Goal: Task Accomplishment & Management: Manage account settings

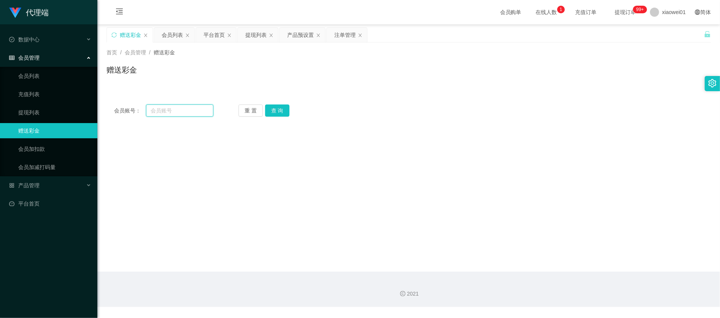
click at [208, 105] on input "text" at bounding box center [179, 111] width 67 height 12
paste input "Ziquang2470"
type input "Ziquang2470"
click at [285, 110] on button "查 询" at bounding box center [277, 111] width 24 height 12
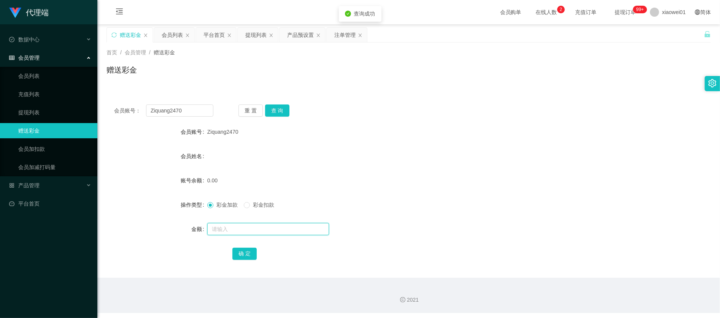
click at [268, 234] on input "text" at bounding box center [268, 229] width 122 height 12
type input "30"
click at [254, 255] on button "确 定" at bounding box center [244, 254] width 24 height 12
click at [390, 165] on form "会员账号 Ziquang2470 会员姓名 账号余额 30.00 操作类型 彩金加款 彩金扣款 金额 确 定" at bounding box center [409, 192] width 604 height 137
drag, startPoint x: 191, startPoint y: 113, endPoint x: -56, endPoint y: 99, distance: 246.8
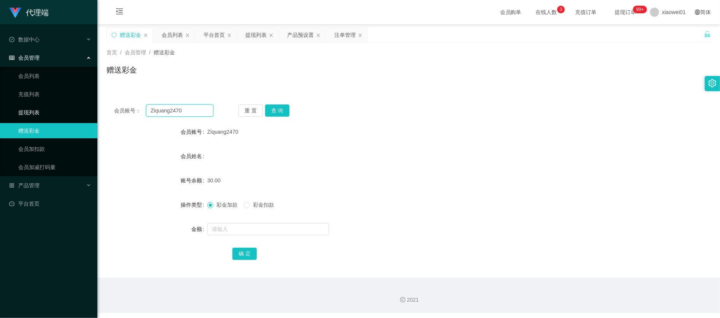
click at [0, 99] on html "代理端 数据中心 会员管理 会员列表 充值列表 提现列表 赠送彩金 会员加扣款 会员加减打码量 产品管理 平台首页 保存配置 重置配置 整体风格设置 主题色 …" at bounding box center [360, 159] width 720 height 318
paste input "Kan1107"
type input "Kan1107"
click at [282, 108] on button "查 询" at bounding box center [277, 111] width 24 height 12
click at [244, 212] on div "彩金加款 彩金扣款" at bounding box center [383, 204] width 353 height 15
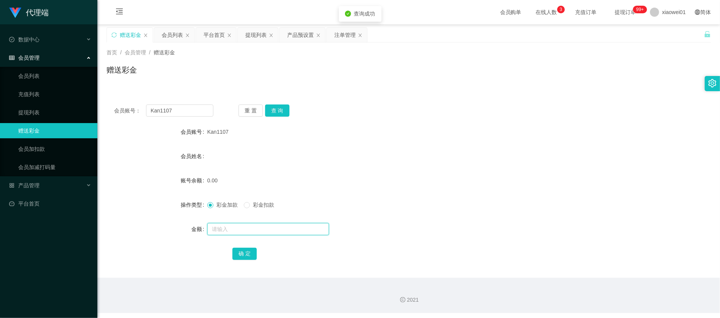
click at [247, 224] on input "text" at bounding box center [268, 229] width 122 height 12
type input "30"
click at [253, 255] on button "确 定" at bounding box center [244, 254] width 24 height 12
click at [438, 141] on form "会员账号 Kan1107 会员姓名 账号余额 30.00 操作类型 彩金加款 彩金扣款 金额 确 定" at bounding box center [409, 192] width 604 height 137
click at [192, 115] on input "Kan1107" at bounding box center [179, 111] width 67 height 12
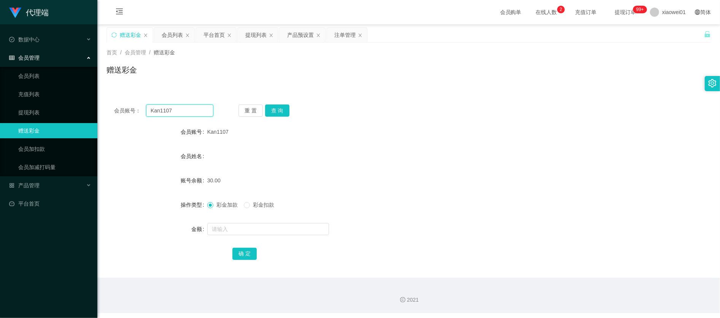
drag, startPoint x: 198, startPoint y: 112, endPoint x: 64, endPoint y: 102, distance: 134.2
click at [64, 102] on section "代理端 数据中心 会员管理 会员列表 充值列表 提现列表 赠送彩金 会员加扣款 会员加减打码量 产品管理 平台首页 保存配置 重置配置 整体风格设置 主题色 …" at bounding box center [360, 156] width 720 height 313
paste input "0104388265"
type input "0104388265"
click at [286, 110] on button "查 询" at bounding box center [277, 111] width 24 height 12
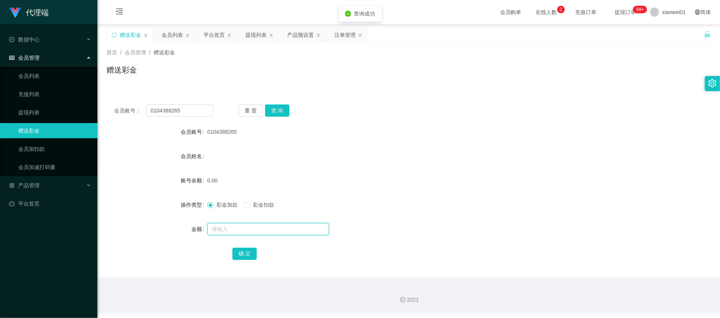
drag, startPoint x: 252, startPoint y: 233, endPoint x: 253, endPoint y: 229, distance: 3.9
click at [253, 231] on input "text" at bounding box center [268, 229] width 122 height 12
type input "30"
click at [252, 251] on button "确 定" at bounding box center [244, 254] width 24 height 12
click at [399, 191] on form "会员账号 0104388265 会员姓名 账号余额 30.00 操作类型 彩金加款 彩金扣款 金额 确 定" at bounding box center [409, 192] width 604 height 137
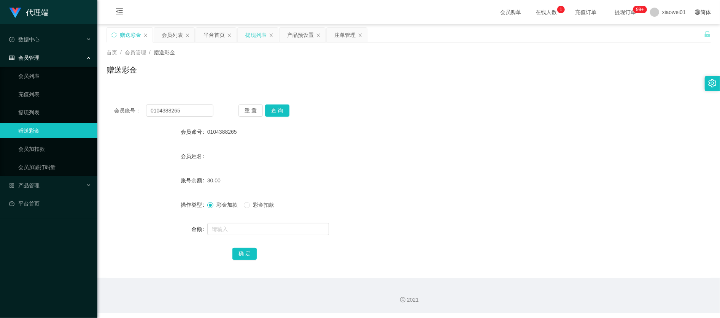
click at [258, 38] on div "提现列表" at bounding box center [255, 35] width 21 height 14
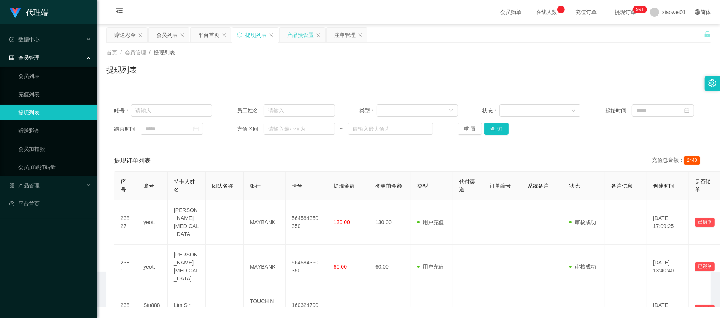
click at [299, 37] on div "产品预设置" at bounding box center [300, 35] width 27 height 14
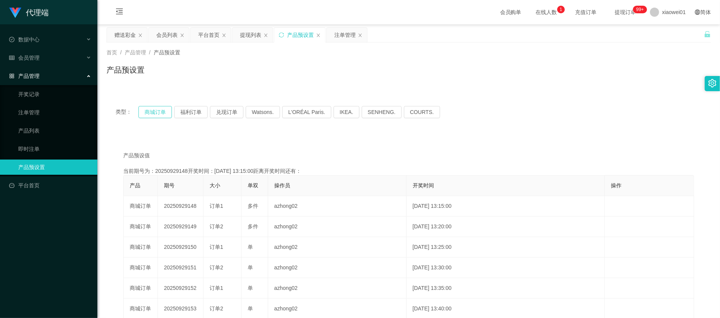
click at [145, 111] on button "商城订单" at bounding box center [154, 112] width 33 height 12
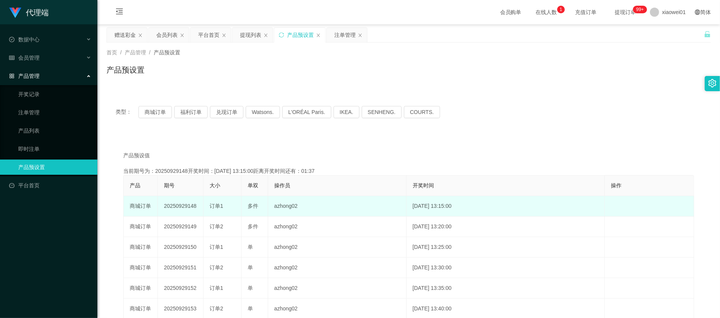
click at [184, 206] on td "20250929148" at bounding box center [181, 206] width 46 height 21
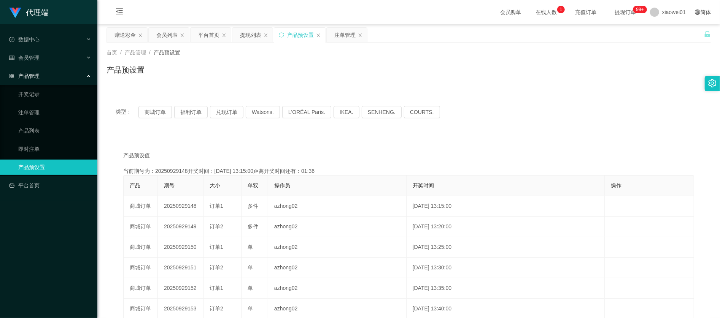
copy td "20250929148"
click at [341, 37] on div "注单管理" at bounding box center [344, 35] width 21 height 14
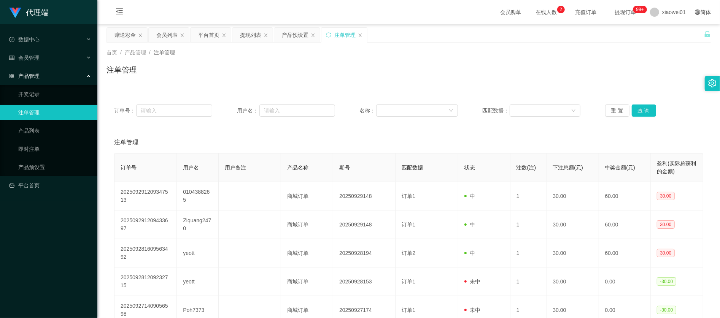
click at [573, 73] on div "注单管理" at bounding box center [409, 72] width 604 height 17
drag, startPoint x: 633, startPoint y: 104, endPoint x: 639, endPoint y: 104, distance: 6.5
click at [632, 104] on div "订单号： 用户名： 名称： 匹配数据： 重 置 查 询" at bounding box center [409, 110] width 604 height 27
click at [641, 105] on button "查 询" at bounding box center [644, 111] width 24 height 12
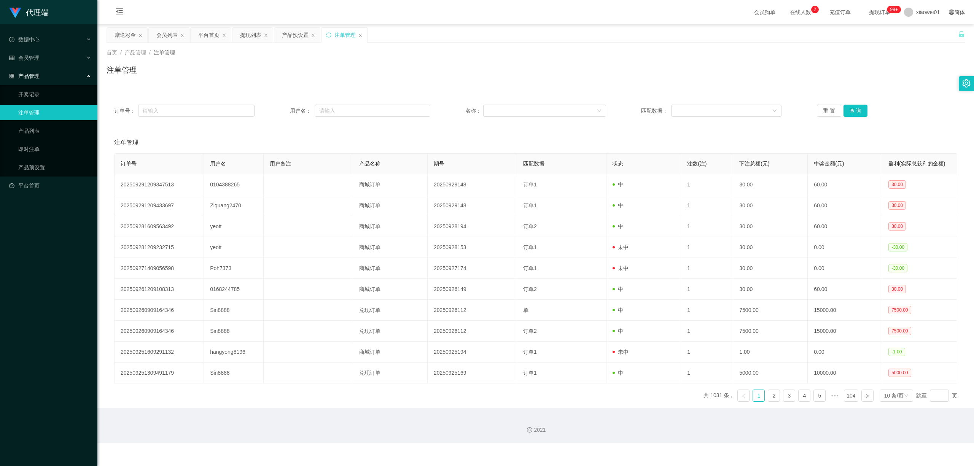
click at [720, 97] on div "订单号： 用户名： 名称： 匹配数据： 重 置 查 询" at bounding box center [536, 110] width 858 height 27
click at [720, 101] on div "订单号： 用户名： 名称： 匹配数据： 重 置 查 询" at bounding box center [536, 110] width 858 height 27
click at [720, 123] on div "订单号： 用户名： 名称： 匹配数据： 重 置 查 询" at bounding box center [536, 110] width 858 height 27
click at [720, 110] on button "查 询" at bounding box center [855, 111] width 24 height 12
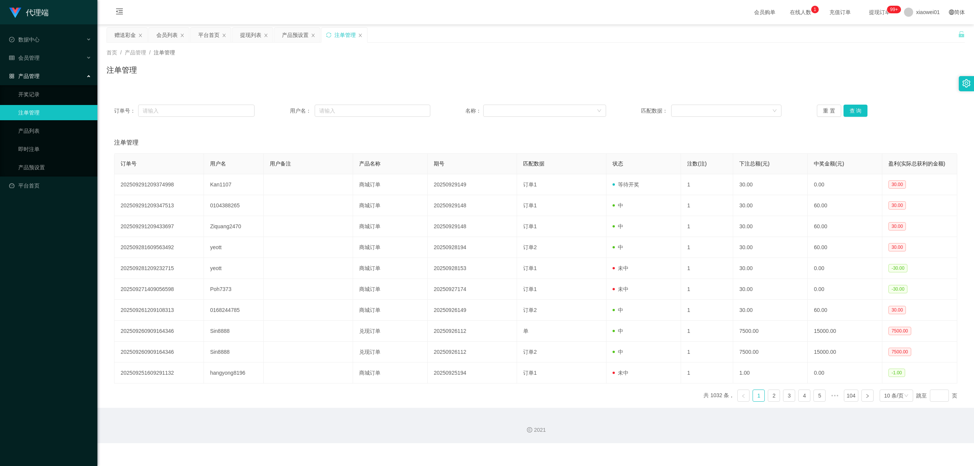
click at [341, 37] on div "注单管理" at bounding box center [344, 35] width 21 height 14
click at [291, 31] on div "产品预设置" at bounding box center [295, 35] width 27 height 14
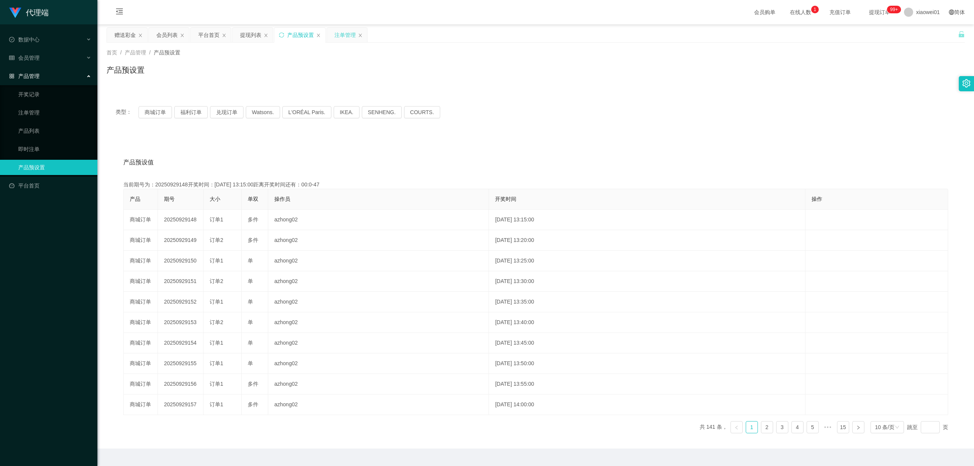
click at [343, 38] on div "注单管理" at bounding box center [344, 35] width 21 height 14
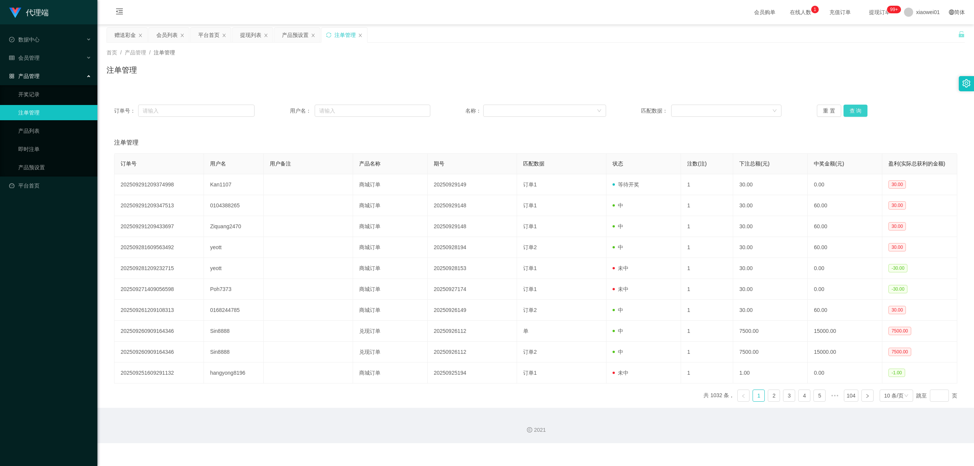
click at [720, 110] on button "查 询" at bounding box center [855, 111] width 24 height 12
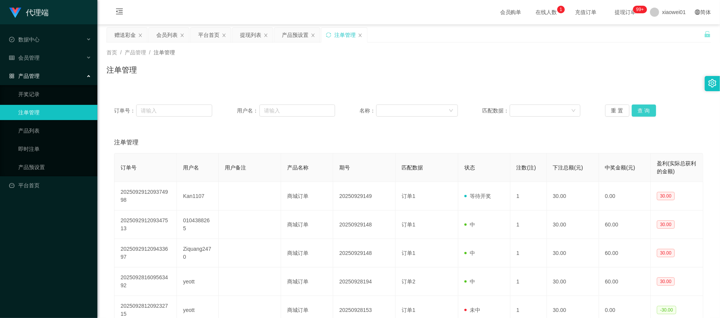
click at [646, 116] on button "查 询" at bounding box center [644, 111] width 24 height 12
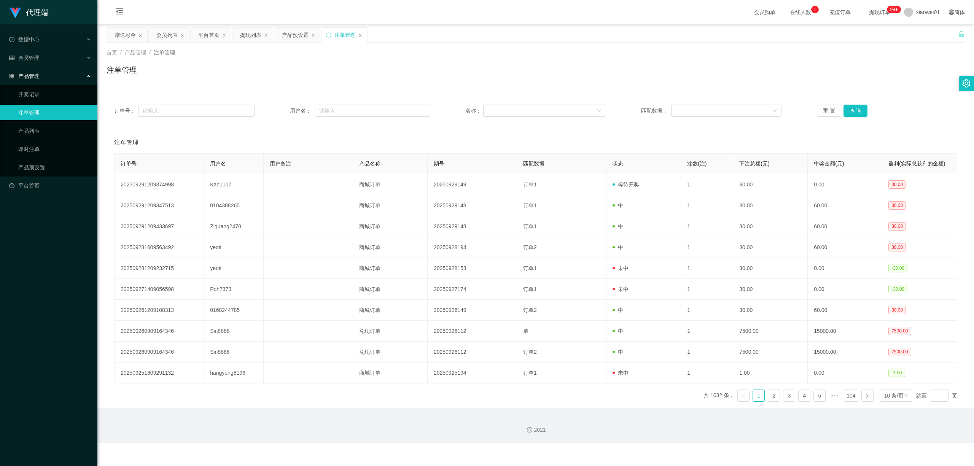
click at [720, 102] on div "订单号： 用户名： 名称： 匹配数据： 重 置 查 询" at bounding box center [536, 110] width 858 height 27
click at [720, 108] on button "查 询" at bounding box center [855, 111] width 24 height 12
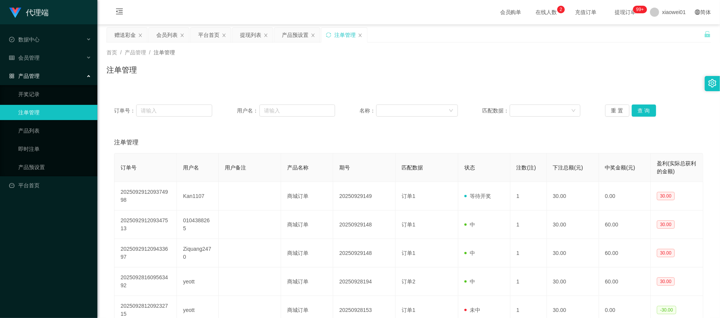
click at [350, 37] on div "注单管理" at bounding box center [344, 35] width 21 height 14
click at [656, 116] on div "重 置 查 询" at bounding box center [654, 111] width 98 height 12
click at [650, 114] on button "查 询" at bounding box center [644, 111] width 24 height 12
click at [268, 68] on div "注单管理" at bounding box center [409, 72] width 604 height 17
click at [114, 26] on main "关闭左侧 关闭右侧 关闭其它 刷新页面 赠送彩金 会员列表 平台首页 提现列表 产品预设置 注单管理 首页 / 产品管理 / 注单管理 / 注单管理 订单号：…" at bounding box center [408, 257] width 623 height 467
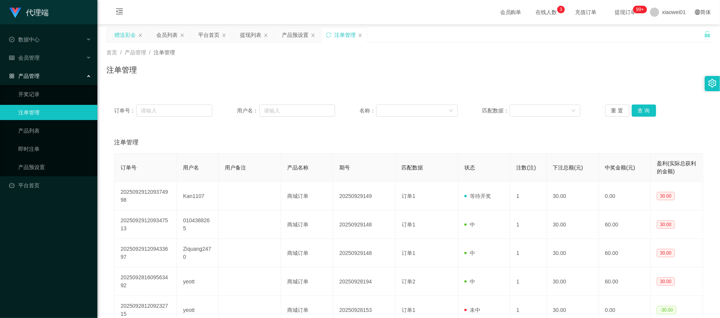
click at [122, 29] on div "赠送彩金" at bounding box center [124, 35] width 21 height 14
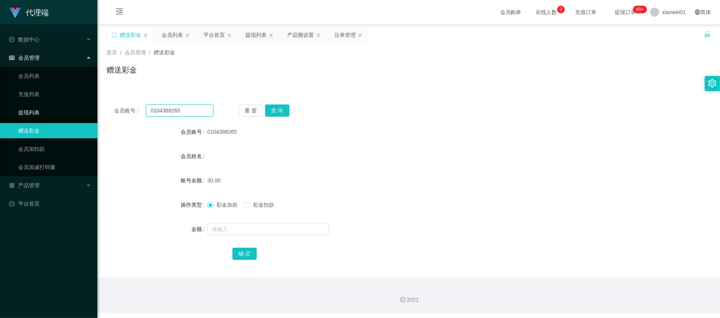
drag, startPoint x: 189, startPoint y: 112, endPoint x: 60, endPoint y: 106, distance: 129.1
click at [43, 107] on section "代理端 数据中心 会员管理 会员列表 充值列表 提现列表 赠送彩金 会员加扣款 会员加减打码量 产品管理 开奖记录 注单管理 产品列表 即时注单 产品预设置 …" at bounding box center [360, 156] width 720 height 313
paste input "Kan1107"
type input "Kan1107"
drag, startPoint x: 294, startPoint y: 108, endPoint x: 282, endPoint y: 110, distance: 11.9
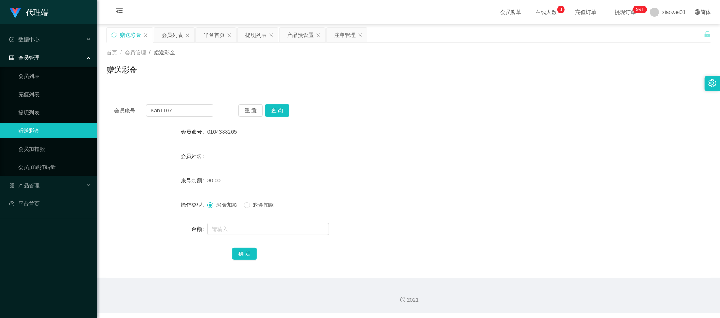
click at [293, 109] on div "重 置 查 询" at bounding box center [287, 111] width 99 height 12
click at [281, 110] on button "查 询" at bounding box center [277, 111] width 24 height 12
click at [482, 107] on div "会员账号： Kan1107 重 置 查 询" at bounding box center [409, 111] width 604 height 12
click at [344, 34] on div "注单管理" at bounding box center [344, 35] width 21 height 14
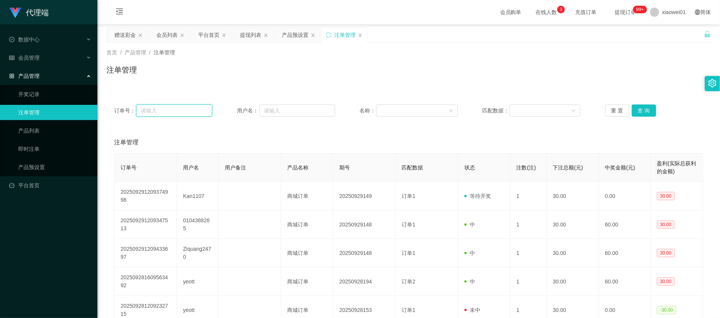
click at [198, 114] on input "text" at bounding box center [174, 111] width 76 height 12
click at [283, 111] on input "text" at bounding box center [297, 111] width 76 height 12
paste input "Kan1107"
click at [636, 110] on button "查 询" at bounding box center [644, 111] width 24 height 12
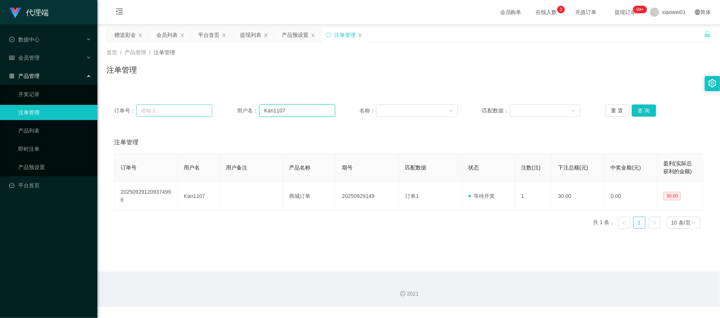
drag, startPoint x: 296, startPoint y: 107, endPoint x: 142, endPoint y: 107, distance: 154.0
click at [142, 107] on div "订单号： 用户名： Kan1107 名称： 匹配数据： 重 置 查 询" at bounding box center [408, 111] width 589 height 12
paste input "0104388265"
type input "0104388265"
click at [647, 108] on button "查 询" at bounding box center [644, 111] width 24 height 12
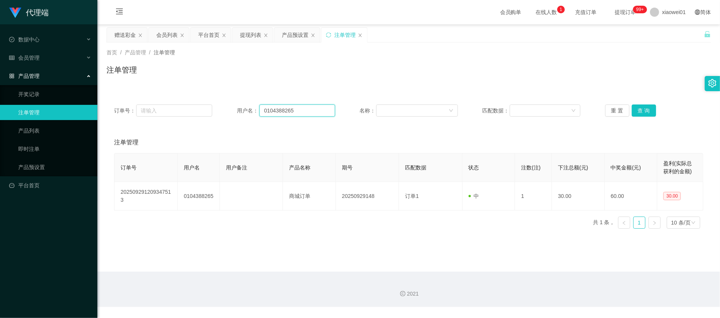
drag, startPoint x: 331, startPoint y: 108, endPoint x: 266, endPoint y: 107, distance: 64.3
click at [207, 103] on div "订单号： 用户名： 0104388265 名称： 匹配数据： 重 置 查 询" at bounding box center [409, 110] width 604 height 27
click at [634, 113] on button "查 询" at bounding box center [644, 111] width 24 height 12
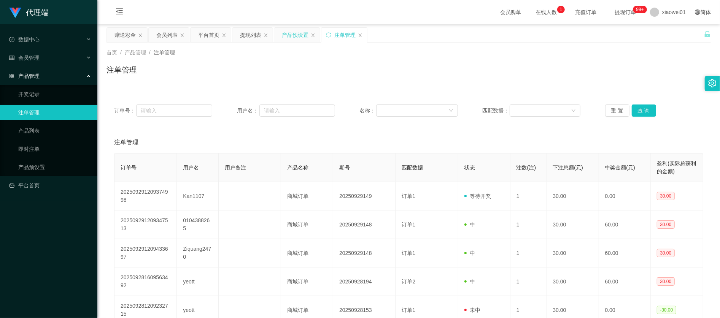
click at [294, 37] on div "产品预设置" at bounding box center [295, 35] width 27 height 14
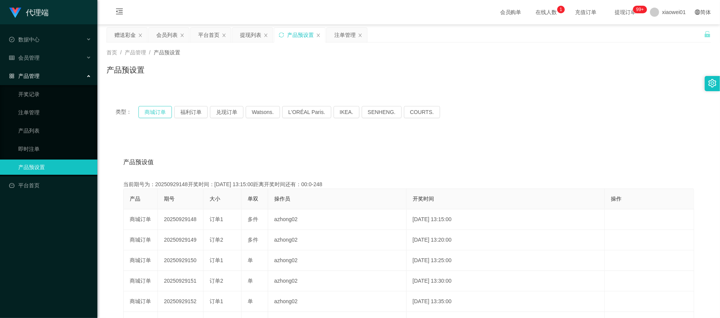
click at [148, 110] on button "商城订单" at bounding box center [154, 112] width 33 height 12
click at [354, 30] on div "注单管理" at bounding box center [344, 35] width 21 height 14
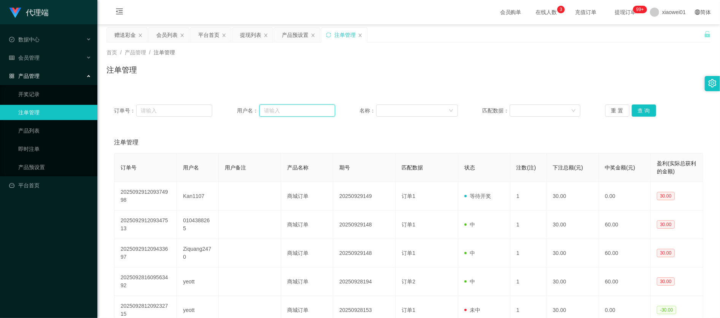
click at [280, 111] on input "text" at bounding box center [297, 111] width 76 height 12
paste input "Kan1107"
type input "Kan1107"
click at [632, 110] on button "查 询" at bounding box center [644, 111] width 24 height 12
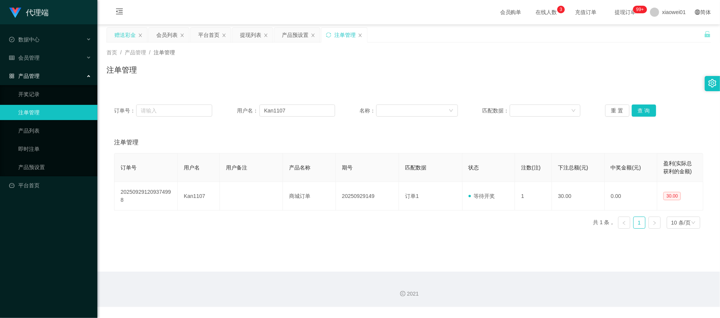
click at [125, 35] on div "赠送彩金" at bounding box center [124, 35] width 21 height 14
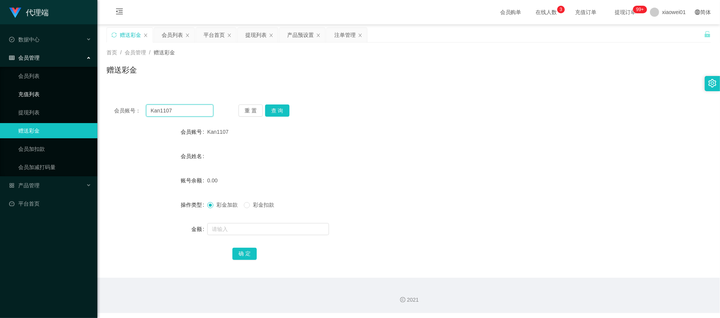
drag, startPoint x: 209, startPoint y: 110, endPoint x: 24, endPoint y: 95, distance: 185.9
click at [37, 98] on section "代理端 数据中心 会员管理 会员列表 充值列表 提现列表 赠送彩金 会员加扣款 会员加减打码量 产品管理 开奖记录 注单管理 产品列表 即时注单 产品预设置 …" at bounding box center [360, 156] width 720 height 313
click at [278, 111] on button "查 询" at bounding box center [277, 111] width 24 height 12
click at [242, 232] on input "text" at bounding box center [268, 229] width 122 height 12
type input "30"
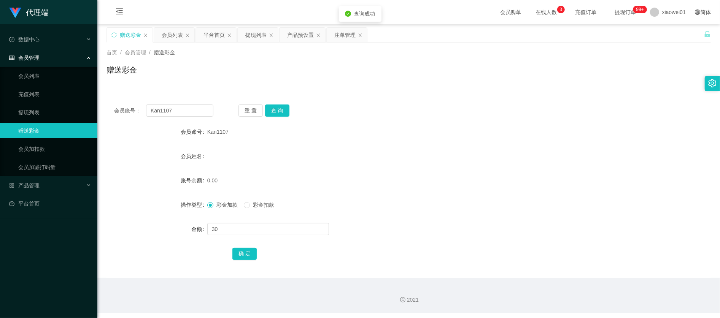
click at [245, 261] on div "确 定" at bounding box center [408, 253] width 353 height 15
click at [251, 250] on button "确 定" at bounding box center [244, 254] width 24 height 12
click at [394, 205] on div "彩金加款 彩金扣款" at bounding box center [383, 204] width 353 height 15
click at [242, 231] on input "text" at bounding box center [268, 229] width 122 height 12
type input "30"
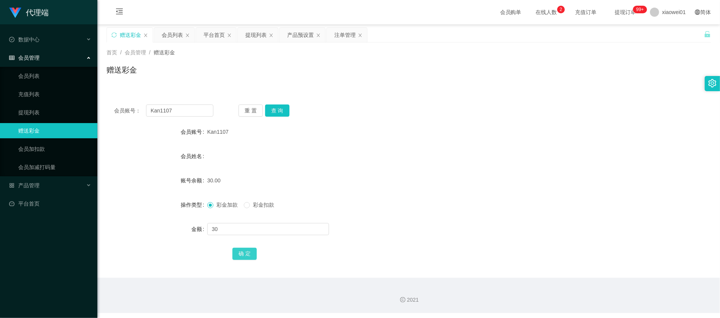
click at [243, 252] on button "确 定" at bounding box center [244, 254] width 24 height 12
click at [474, 158] on div "会员姓名" at bounding box center [409, 156] width 604 height 15
click at [254, 35] on div "提现列表" at bounding box center [255, 35] width 21 height 14
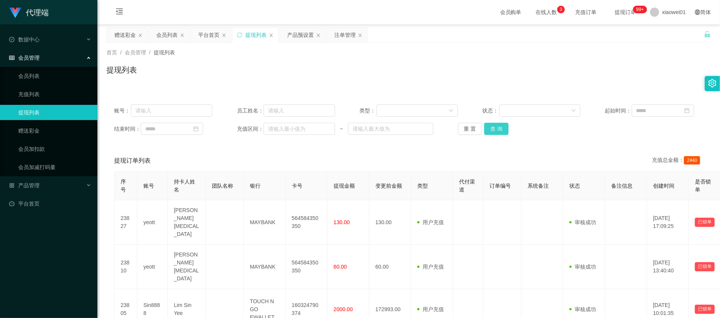
click at [484, 134] on button "查 询" at bounding box center [496, 129] width 24 height 12
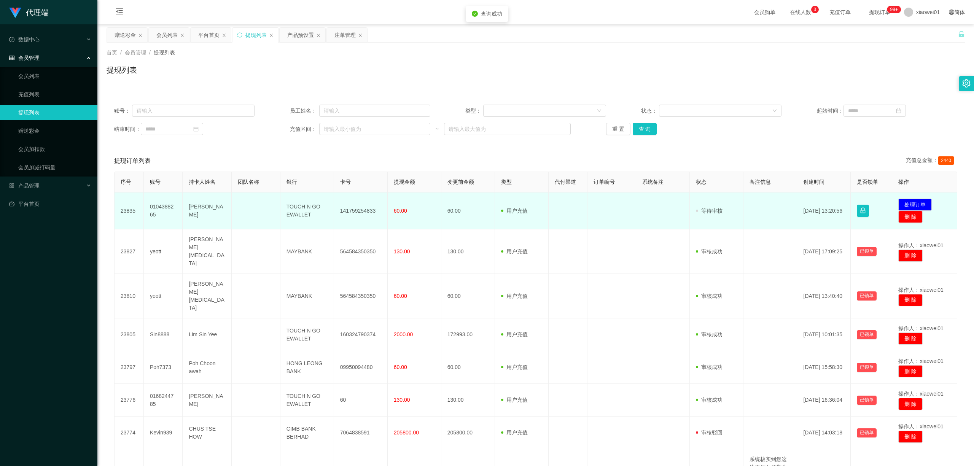
click at [369, 208] on td "141759254833" at bounding box center [361, 210] width 54 height 37
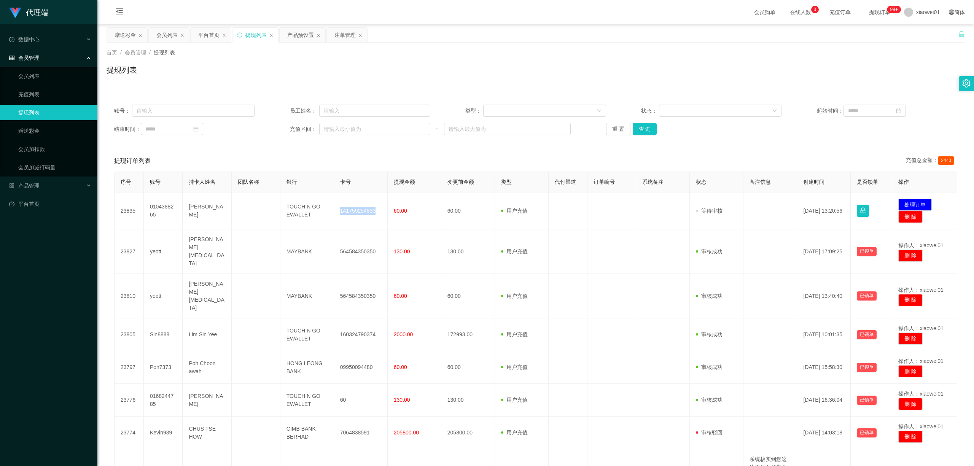
copy td "141759254833"
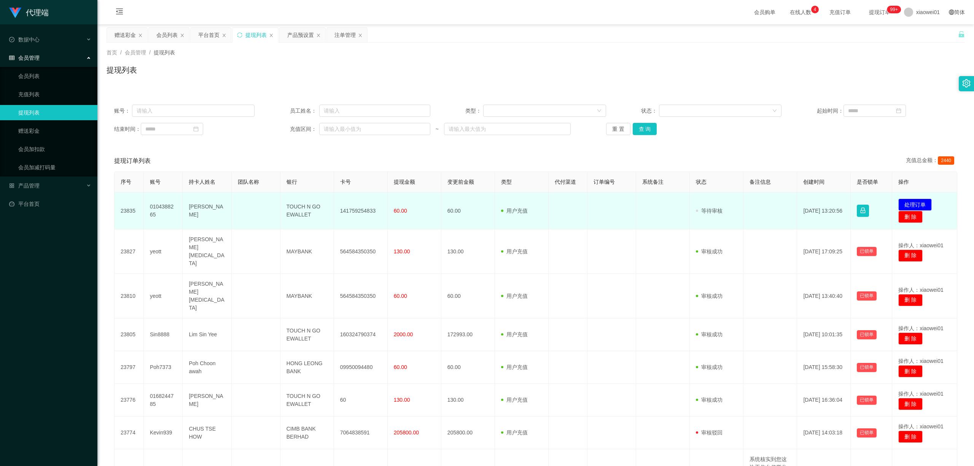
click at [720, 197] on td "发起代付 处理订单 删 除" at bounding box center [924, 210] width 65 height 37
click at [720, 199] on button "处理订单" at bounding box center [914, 205] width 33 height 12
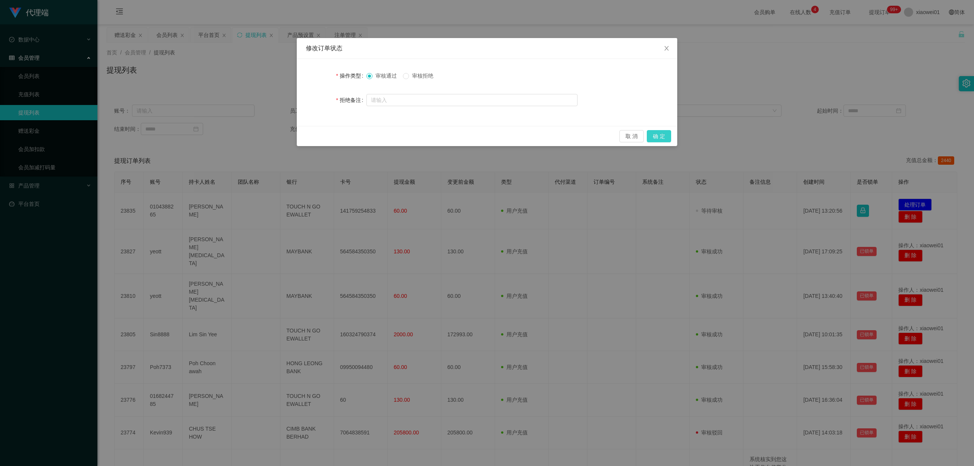
click at [662, 133] on button "确 定" at bounding box center [659, 136] width 24 height 12
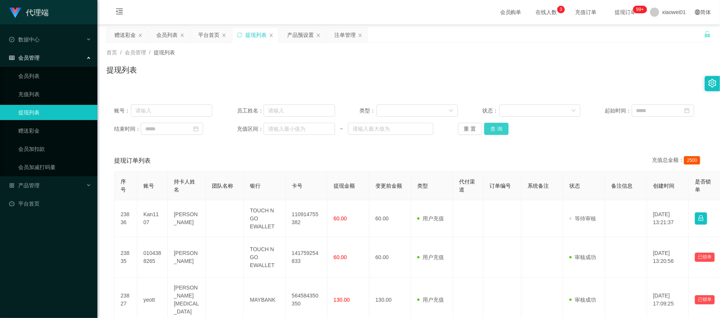
click at [496, 135] on button "查 询" at bounding box center [496, 129] width 24 height 12
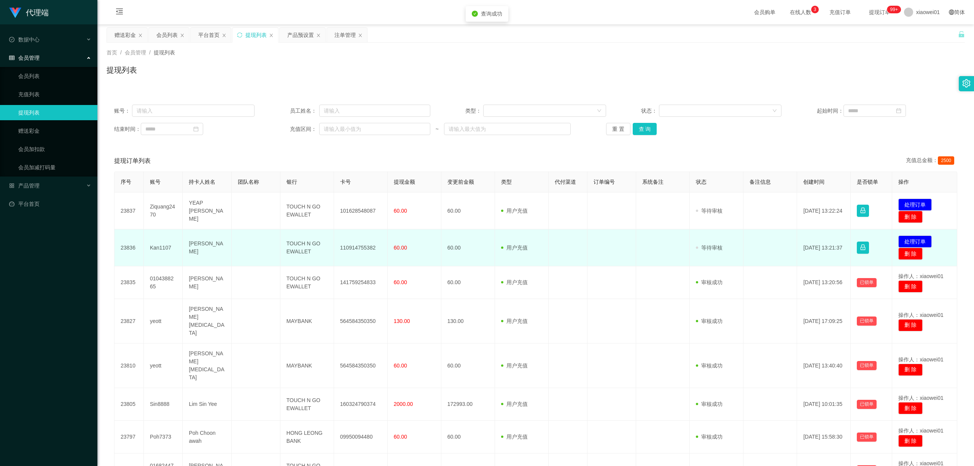
click at [364, 250] on td "110914755382" at bounding box center [361, 247] width 54 height 37
copy td "110914755382"
click at [720, 242] on button "处理订单" at bounding box center [914, 241] width 33 height 12
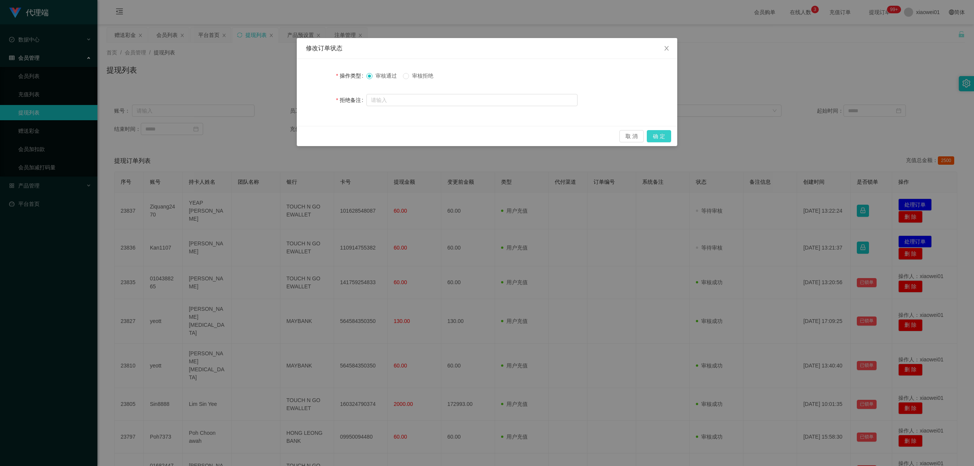
drag, startPoint x: 659, startPoint y: 144, endPoint x: 668, endPoint y: 139, distance: 10.4
click at [659, 143] on div "取 消 确 定" at bounding box center [487, 136] width 380 height 20
click at [668, 139] on button "确 定" at bounding box center [659, 136] width 24 height 12
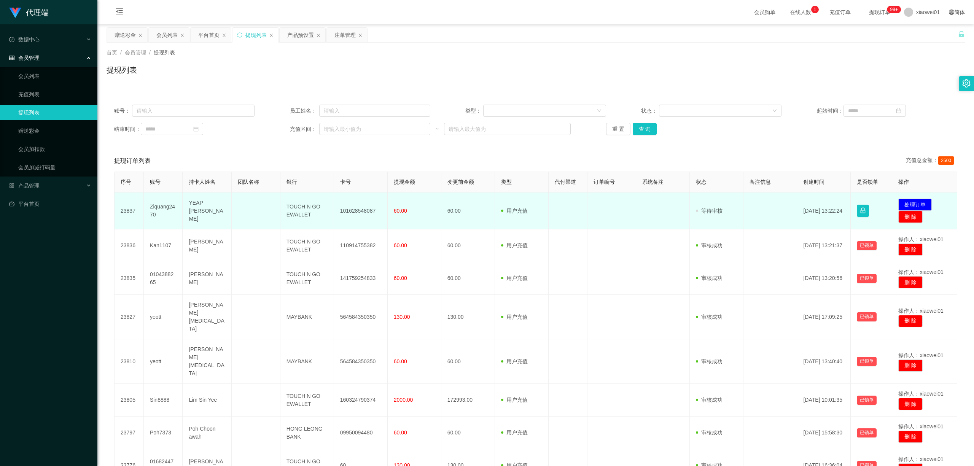
click at [350, 210] on td "101628548087" at bounding box center [361, 210] width 54 height 37
drag, startPoint x: 350, startPoint y: 210, endPoint x: 431, endPoint y: 208, distance: 80.3
click at [350, 210] on td "101628548087" at bounding box center [361, 210] width 54 height 37
copy td "101628548087"
click at [720, 200] on button "处理订单" at bounding box center [914, 205] width 33 height 12
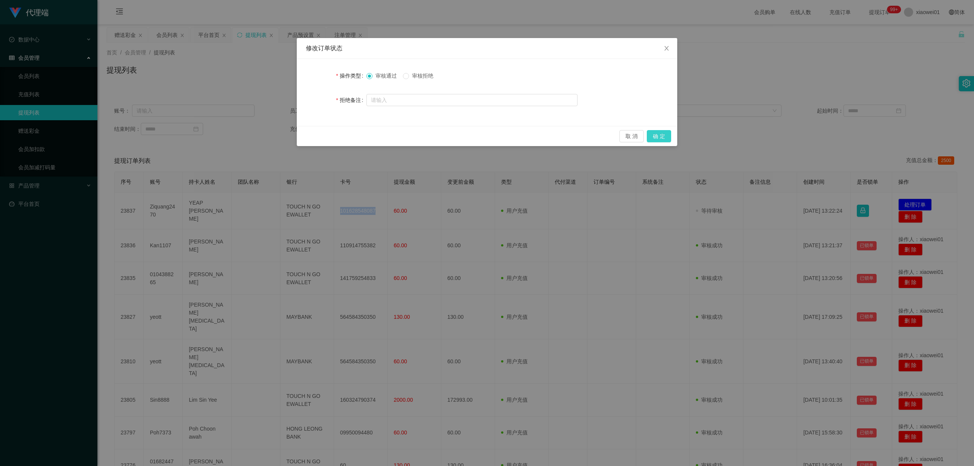
click at [666, 131] on button "确 定" at bounding box center [659, 136] width 24 height 12
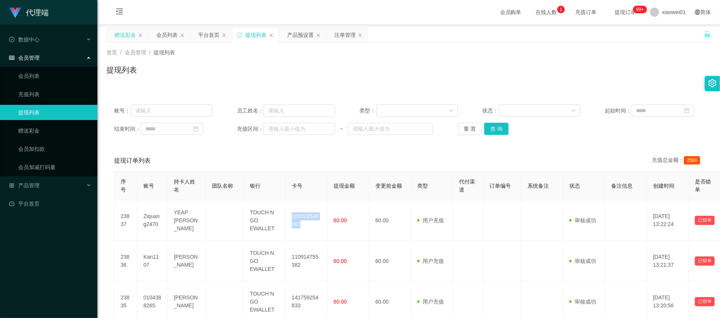
click at [129, 32] on div "赠送彩金" at bounding box center [124, 35] width 21 height 14
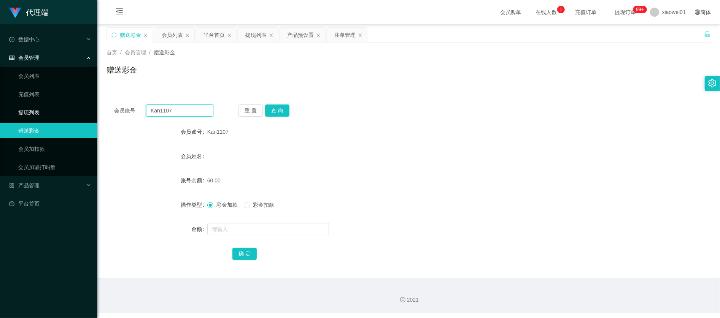
drag, startPoint x: 202, startPoint y: 110, endPoint x: 41, endPoint y: 111, distance: 160.1
click at [43, 111] on section "代理端 数据中心 会员管理 会员列表 充值列表 提现列表 赠送彩金 会员加扣款 会员加减打码量 产品管理 开奖记录 注单管理 产品列表 即时注单 产品预设置 …" at bounding box center [360, 156] width 720 height 313
paste input "THing1116"
type input "THing1116"
click at [280, 114] on button "查 询" at bounding box center [277, 111] width 24 height 12
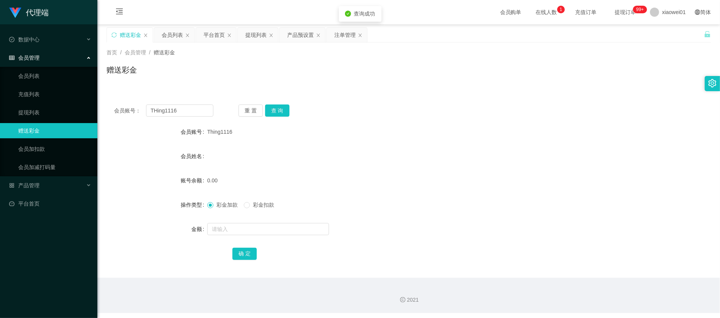
click at [238, 236] on div at bounding box center [383, 229] width 353 height 15
click at [241, 234] on input "text" at bounding box center [268, 229] width 122 height 12
type input "30"
click at [250, 256] on button "确 定" at bounding box center [244, 254] width 24 height 12
click at [550, 172] on form "会员账号 Thing1116 会员姓名 账号余额 0.00 操作类型 彩金加款 彩金扣款 金额 确 定" at bounding box center [409, 192] width 604 height 137
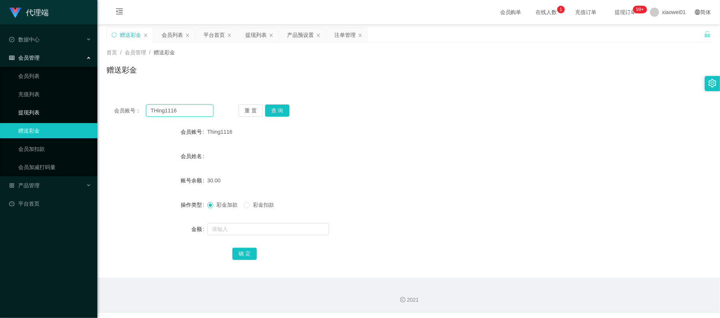
drag, startPoint x: 185, startPoint y: 108, endPoint x: 5, endPoint y: 109, distance: 180.3
click at [5, 110] on section "代理端 数据中心 会员管理 会员列表 充值列表 提现列表 赠送彩金 会员加扣款 会员加减打码量 产品管理 开奖记录 注单管理 产品列表 即时注单 产品预设置 …" at bounding box center [360, 156] width 720 height 313
paste input "thau0617"
type input "thau0617"
click at [285, 110] on button "查 询" at bounding box center [277, 111] width 24 height 12
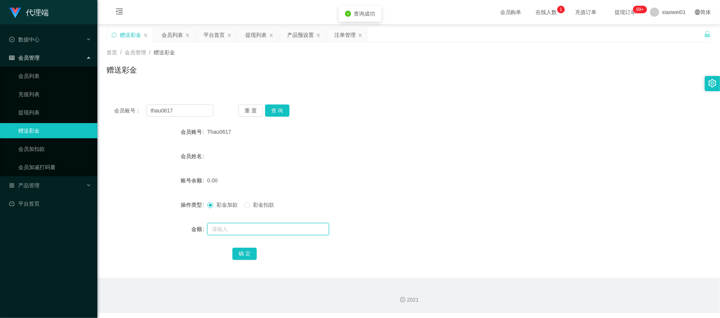
click at [256, 233] on input "text" at bounding box center [268, 229] width 122 height 12
type input "30"
click at [243, 258] on button "确 定" at bounding box center [244, 254] width 24 height 12
click at [484, 170] on form "会员账号 Thau0617 会员姓名 账号余额 30.00 操作类型 彩金加款 彩金扣款 金额 确 定" at bounding box center [409, 192] width 604 height 137
drag, startPoint x: 262, startPoint y: 33, endPoint x: 256, endPoint y: 32, distance: 5.8
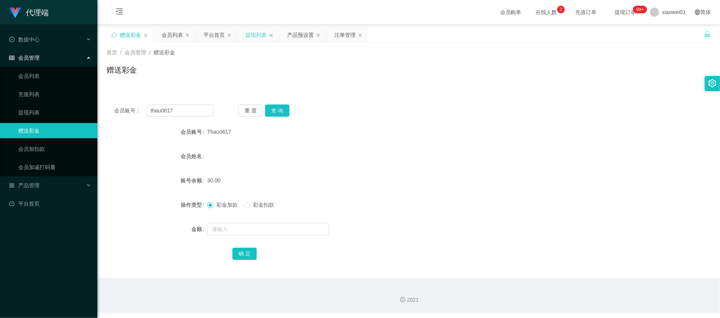
click at [262, 33] on div "提现列表" at bounding box center [255, 35] width 21 height 14
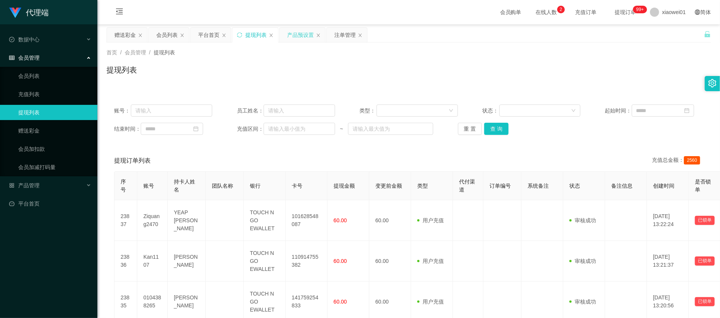
click at [305, 41] on div "产品预设置" at bounding box center [300, 35] width 27 height 14
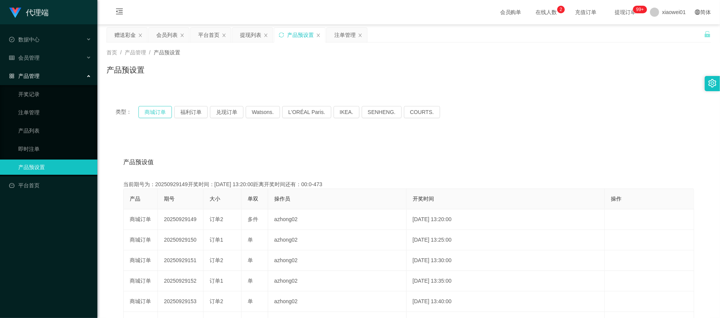
click at [163, 114] on button "商城订单" at bounding box center [154, 112] width 33 height 12
click at [340, 38] on div "注单管理" at bounding box center [344, 35] width 21 height 14
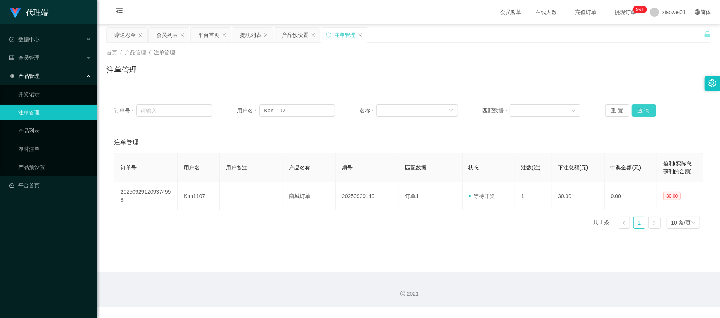
click at [641, 110] on button "查 询" at bounding box center [644, 111] width 24 height 12
drag, startPoint x: 300, startPoint y: 108, endPoint x: 116, endPoint y: 88, distance: 185.6
click at [119, 88] on div "订单号： 用户名： Kan1107 名称： 匹配数据： 重 置 查 询 注单管理 订单号 用户名 用户备注 产品名称 期号 匹配数据 状态 注数(注) 下注总…" at bounding box center [409, 161] width 604 height 147
click at [642, 112] on button "查 询" at bounding box center [644, 111] width 24 height 12
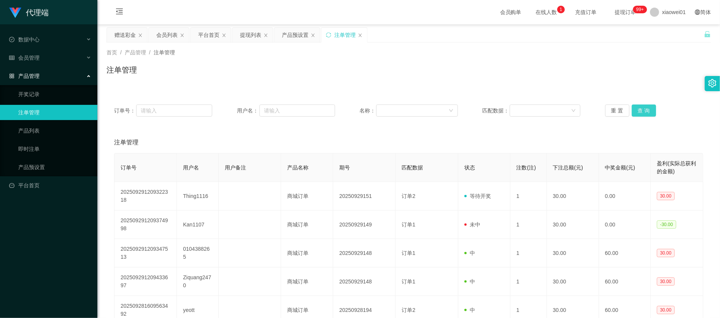
click at [641, 111] on button "查 询" at bounding box center [644, 111] width 24 height 12
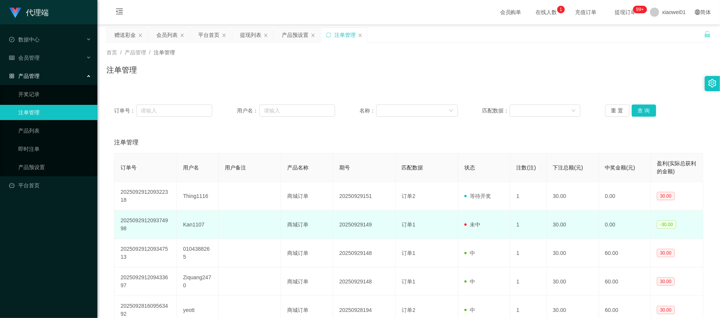
click at [229, 224] on td at bounding box center [250, 225] width 62 height 29
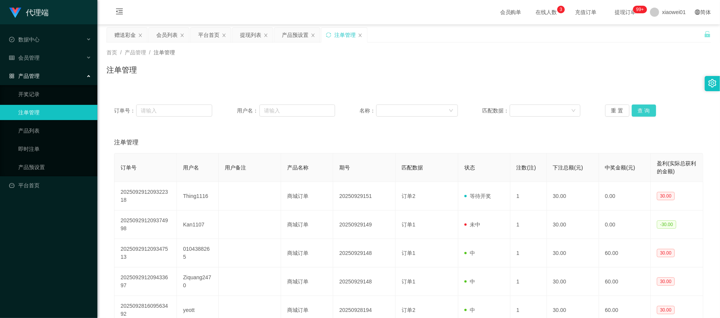
click at [645, 113] on button "查 询" at bounding box center [644, 111] width 24 height 12
click at [644, 112] on button "查 询" at bounding box center [644, 111] width 24 height 12
click at [294, 34] on div "产品预设置" at bounding box center [295, 35] width 27 height 14
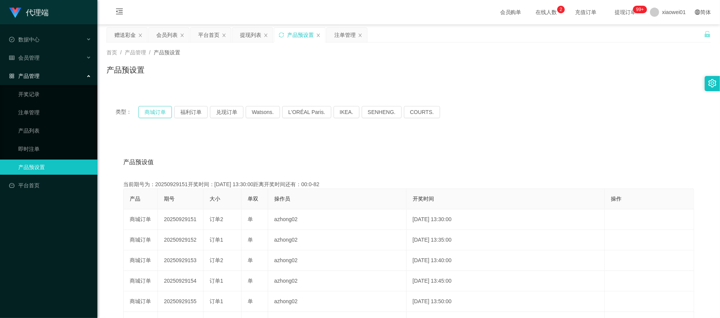
click at [149, 108] on button "商城订单" at bounding box center [154, 112] width 33 height 12
click at [149, 110] on button "商城订单" at bounding box center [154, 112] width 33 height 12
click at [253, 38] on div "提现列表" at bounding box center [250, 35] width 21 height 14
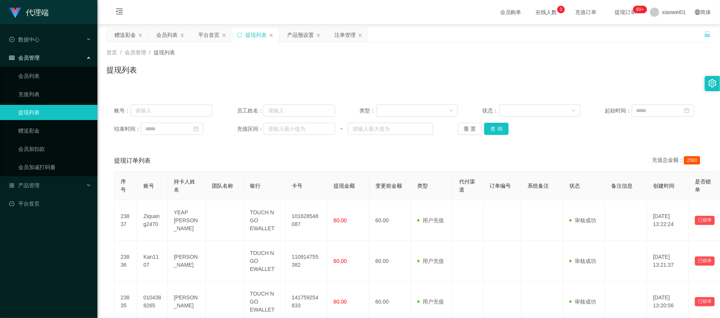
click at [507, 134] on div "重 置 查 询" at bounding box center [507, 129] width 98 height 12
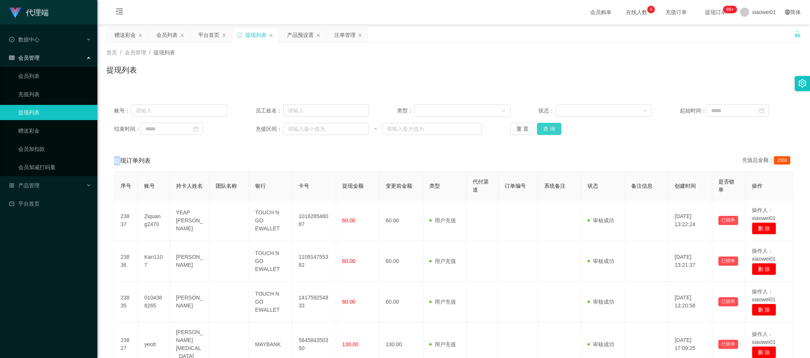
click at [553, 130] on button "查 询" at bounding box center [549, 129] width 24 height 12
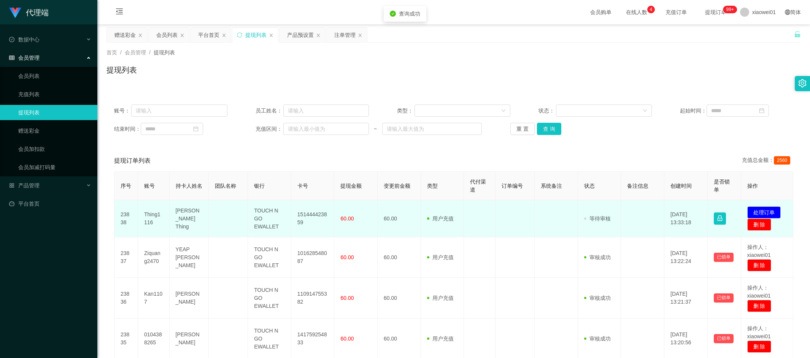
click at [315, 215] on td "151444423859" at bounding box center [312, 218] width 43 height 37
click at [314, 215] on td "151444423859" at bounding box center [312, 218] width 43 height 37
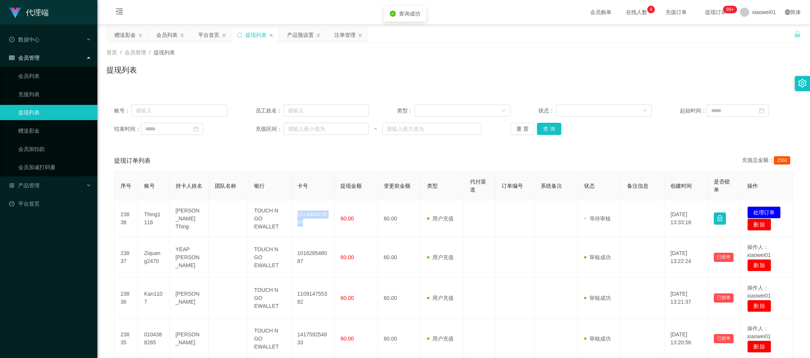
copy td "151444423859"
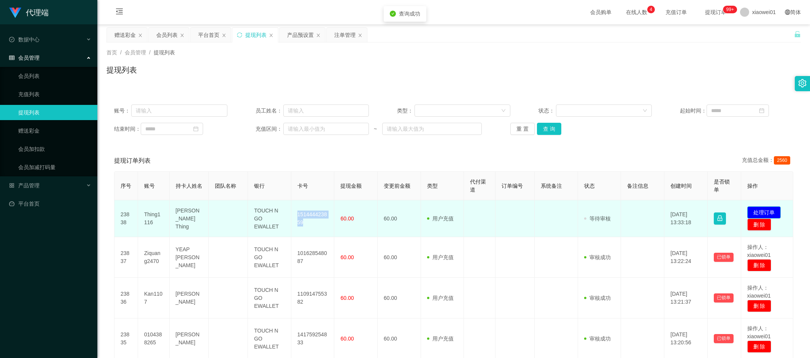
click at [720, 208] on button "处理订单" at bounding box center [763, 213] width 33 height 12
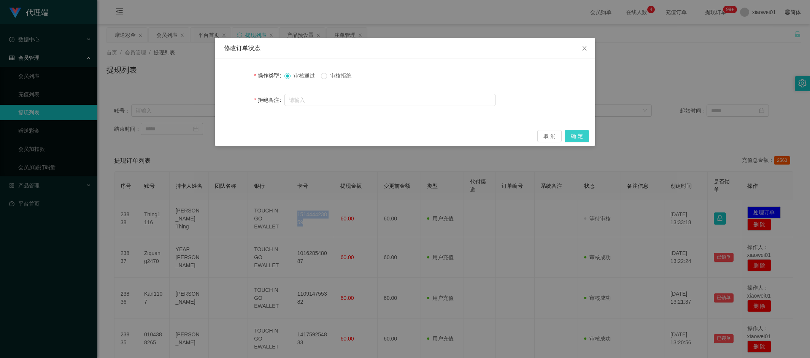
click at [576, 130] on button "确 定" at bounding box center [577, 136] width 24 height 12
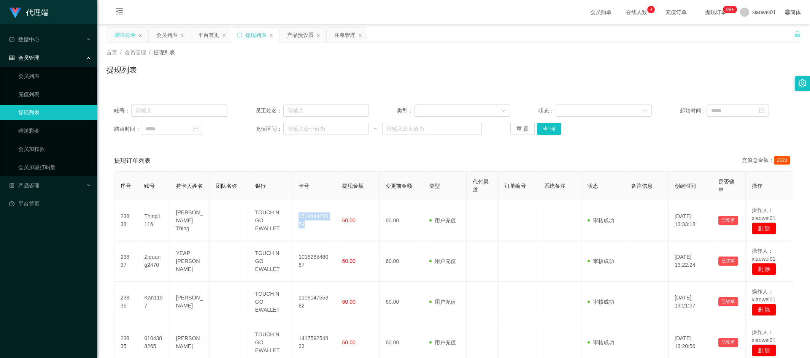
click at [114, 31] on div "赠送彩金" at bounding box center [124, 35] width 21 height 14
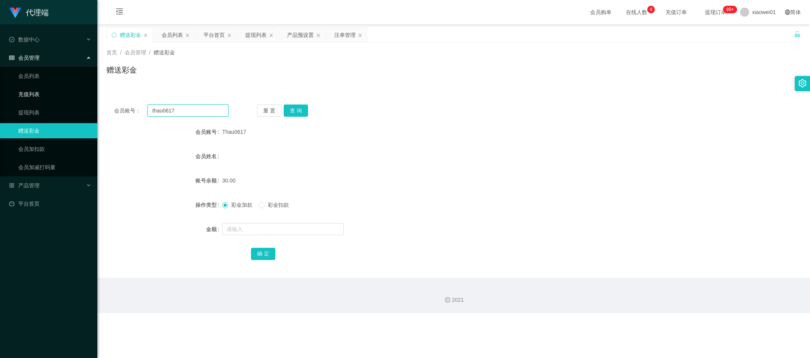
drag, startPoint x: 206, startPoint y: 105, endPoint x: 67, endPoint y: 91, distance: 139.2
click at [98, 97] on main "关闭左侧 关闭右侧 关闭其它 刷新页面 赠送彩金 会员列表 平台首页 提现列表 产品预设置 注单管理 首页 / 会员管理 / 赠送彩金 / 赠送彩金 会员账号…" at bounding box center [453, 151] width 713 height 254
paste input "CKY337"
type input "CKY3377"
click at [294, 111] on button "查 询" at bounding box center [296, 111] width 24 height 12
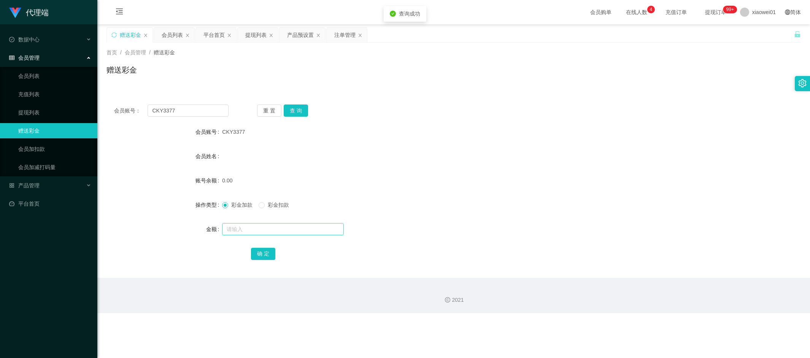
drag, startPoint x: 272, startPoint y: 238, endPoint x: 274, endPoint y: 229, distance: 9.4
click at [272, 235] on form "会员账号 CKY3377 会员姓名 账号余额 0.00 操作类型 彩金加款 彩金扣款 金额 确 定" at bounding box center [454, 192] width 695 height 137
click at [274, 229] on input "text" at bounding box center [283, 229] width 122 height 12
click at [294, 234] on input "text" at bounding box center [283, 229] width 122 height 12
click at [299, 234] on input "text" at bounding box center [283, 229] width 122 height 12
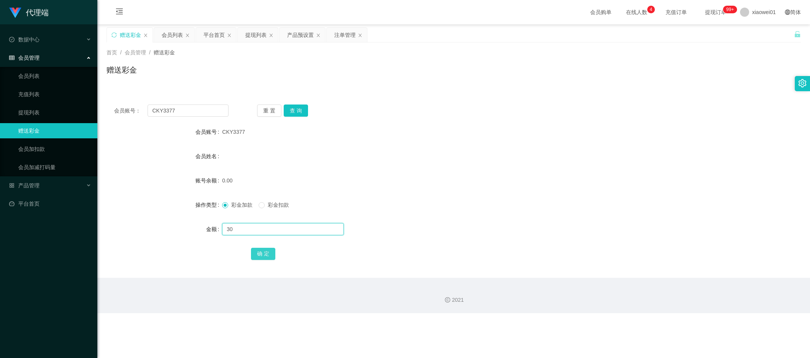
type input "30"
click at [274, 253] on button "确 定" at bounding box center [263, 254] width 24 height 12
click at [498, 179] on div "30.00" at bounding box center [424, 180] width 405 height 15
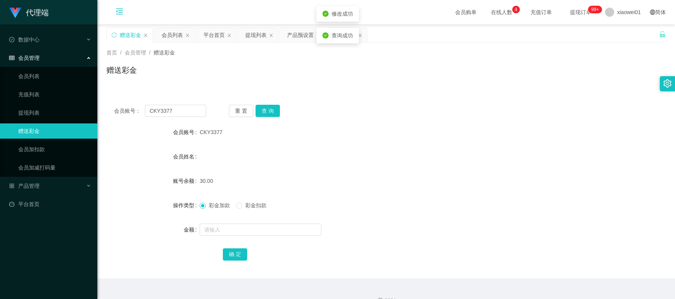
click at [121, 12] on icon "图标: menu-fold" at bounding box center [119, 11] width 7 height 6
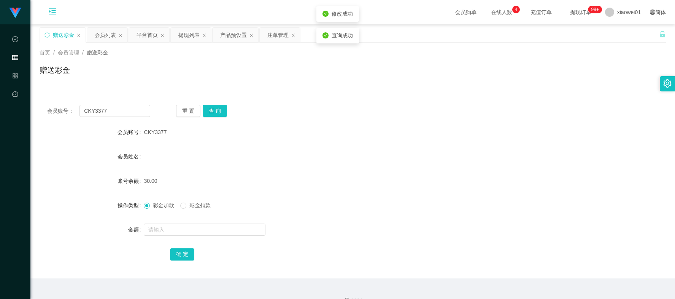
drag, startPoint x: 510, startPoint y: 85, endPoint x: 523, endPoint y: 83, distance: 13.8
click at [510, 85] on div "首页 / 会员管理 / 赠送彩金 / 赠送彩金" at bounding box center [352, 65] width 645 height 45
click at [226, 38] on div "产品预设置" at bounding box center [233, 35] width 27 height 14
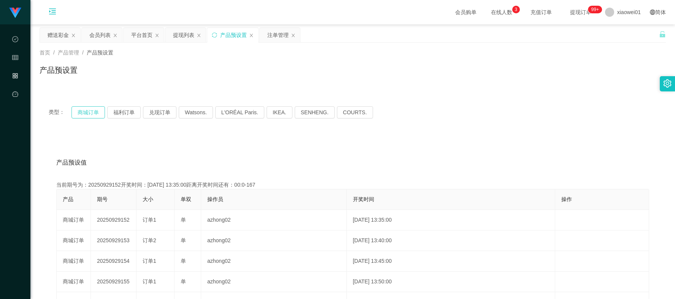
click at [83, 111] on button "商城订单" at bounding box center [88, 112] width 33 height 12
click at [188, 37] on div "提现列表" at bounding box center [183, 35] width 21 height 14
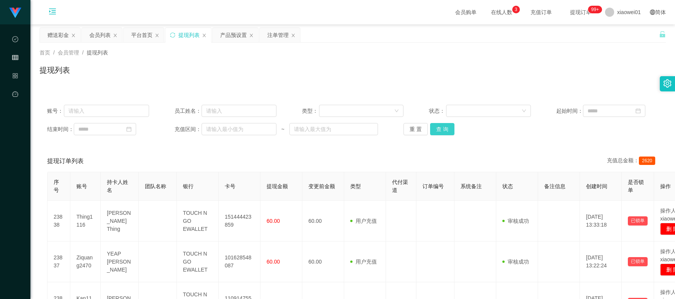
click at [440, 125] on button "查 询" at bounding box center [442, 129] width 24 height 12
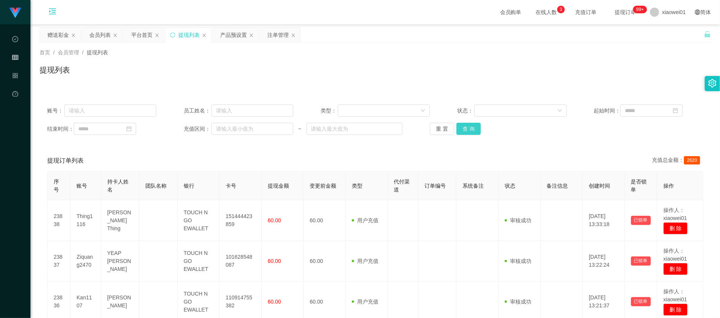
click at [463, 134] on button "查 询" at bounding box center [468, 129] width 24 height 12
click at [464, 133] on button "查 询" at bounding box center [468, 129] width 24 height 12
click at [268, 35] on div "注单管理" at bounding box center [280, 35] width 40 height 14
click at [278, 35] on div "注单管理" at bounding box center [277, 35] width 21 height 14
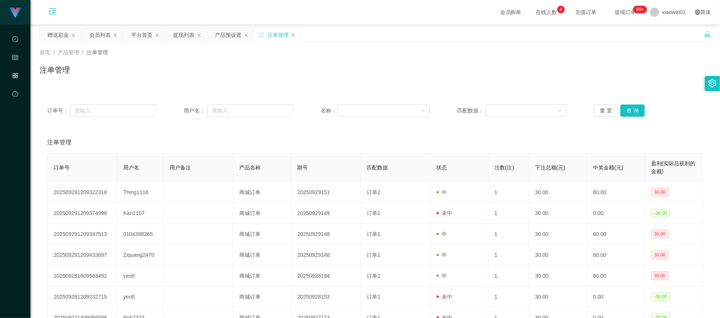
click at [340, 91] on div "订单号： 用户名： 名称： 匹配数据： 重 置 查 询 注单管理 订单号 用户名 用户备注 产品名称 期号 匹配数据 状态 注数(注) 下注总额(元) 中奖金…" at bounding box center [375, 252] width 671 height 328
click at [229, 34] on div "产品预设置" at bounding box center [228, 35] width 27 height 14
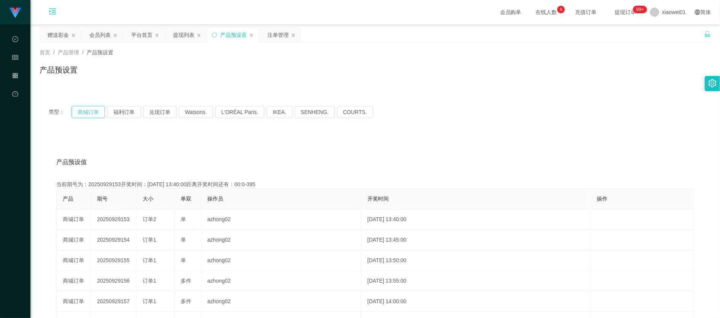
click at [94, 111] on button "商城订单" at bounding box center [88, 112] width 33 height 12
click at [280, 31] on div "注单管理" at bounding box center [277, 35] width 21 height 14
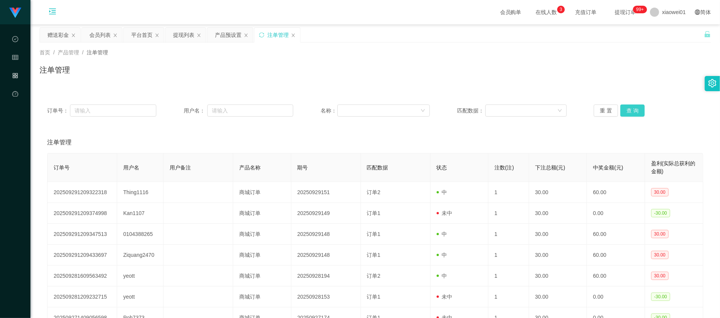
click at [637, 105] on button "查 询" at bounding box center [632, 111] width 24 height 12
click at [61, 30] on div "赠送彩金" at bounding box center [58, 35] width 21 height 14
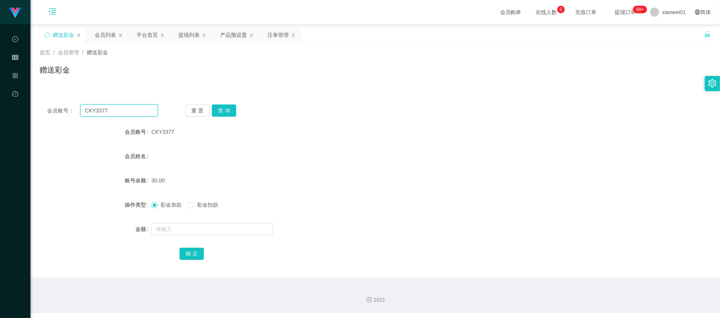
drag, startPoint x: 143, startPoint y: 109, endPoint x: -75, endPoint y: 91, distance: 219.1
click at [0, 91] on html "代理端 数据中心 会员管理 产品管理 平台首页 保存配置 重置配置 整体风格设置 主题色 导航设置 内容区域宽度 定宽 固定Header 固定侧边栏 其他设置…" at bounding box center [360, 159] width 720 height 318
paste input "yan9"
type input "yan9"
click at [231, 107] on button "查 询" at bounding box center [224, 111] width 24 height 12
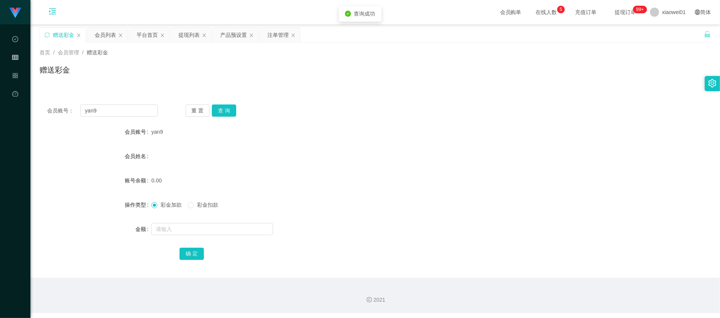
click at [200, 238] on form "会员账号 yan9 会员姓名 账号余额 0.00 操作类型 彩金加款 彩金扣款 金额 确 定" at bounding box center [375, 192] width 671 height 137
click at [205, 231] on input "text" at bounding box center [212, 229] width 122 height 12
type input "30"
click at [192, 256] on button "确 定" at bounding box center [192, 254] width 24 height 12
click at [362, 180] on div "0.00" at bounding box center [347, 180] width 392 height 15
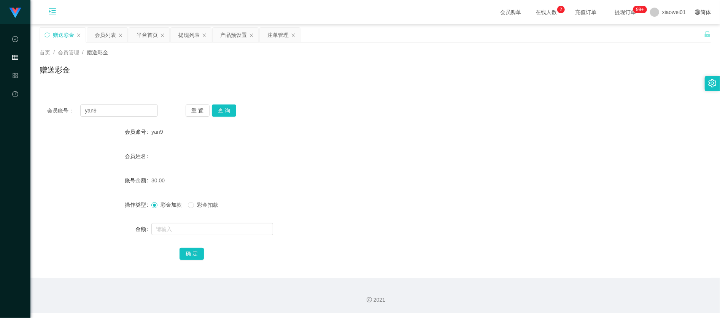
drag, startPoint x: 132, startPoint y: 101, endPoint x: 129, endPoint y: 107, distance: 6.5
click at [132, 101] on div "会员账号： yan9 重 置 查 询 会员账号 yan9 会员姓名 账号余额 30.00 操作类型 彩金加款 彩金扣款 金额 确 定" at bounding box center [375, 187] width 671 height 181
drag, startPoint x: 128, startPoint y: 107, endPoint x: -59, endPoint y: 94, distance: 188.0
click at [0, 94] on html "代理端 数据中心 会员管理 产品管理 平台首页 保存配置 重置配置 整体风格设置 主题色 导航设置 内容区域宽度 定宽 固定Header 固定侧边栏 其他设置…" at bounding box center [360, 159] width 720 height 318
paste input "Yuvy"
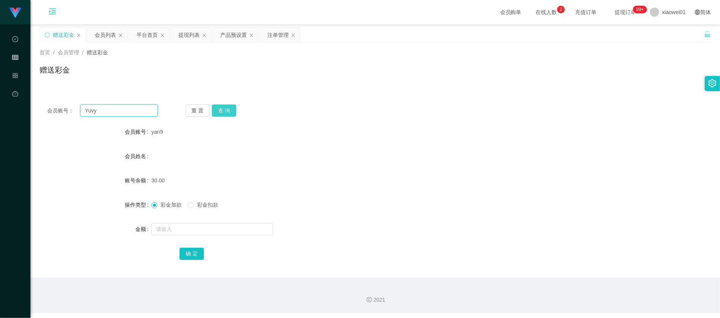
type input "Yuvy"
click at [231, 110] on button "查 询" at bounding box center [224, 111] width 24 height 12
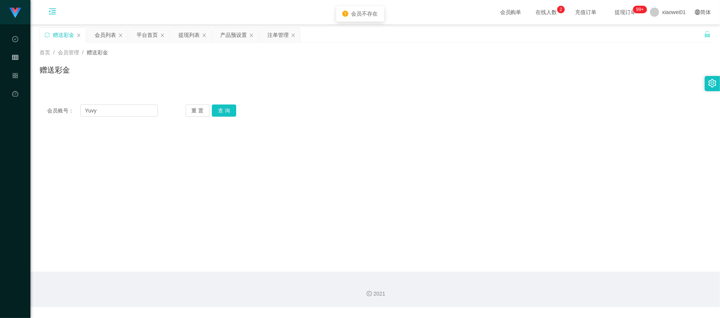
click at [236, 113] on div "重 置 查 询" at bounding box center [241, 111] width 111 height 12
click at [186, 32] on div "提现列表" at bounding box center [188, 35] width 21 height 14
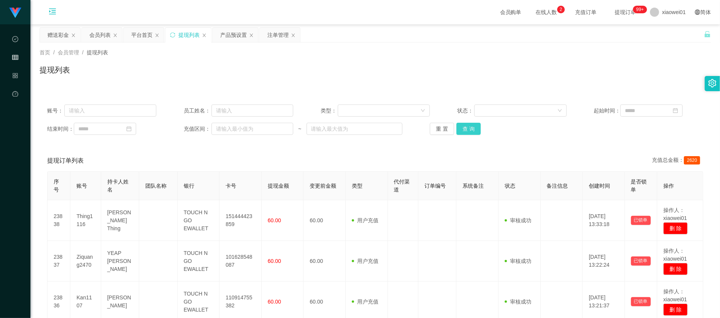
click at [461, 131] on button "查 询" at bounding box center [468, 129] width 24 height 12
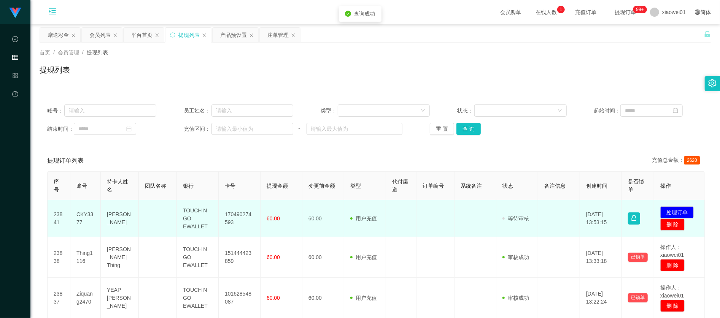
click at [207, 214] on td "TOUCH N GO EWALLET" at bounding box center [198, 218] width 42 height 37
click at [245, 213] on td "170490274593" at bounding box center [240, 218] width 42 height 37
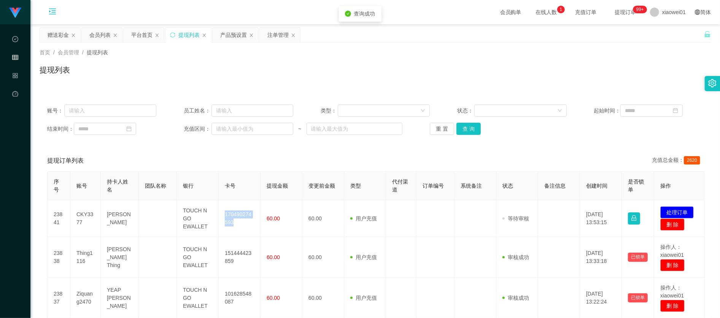
copy td "170490274593"
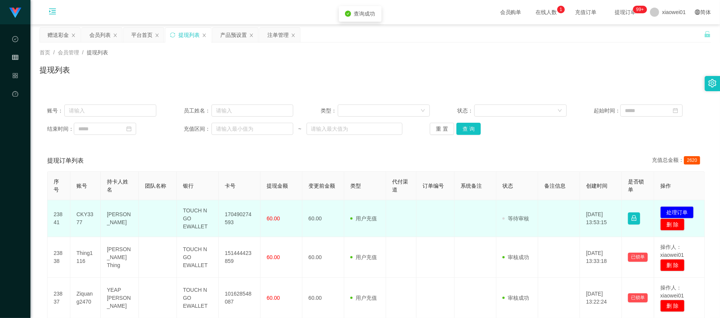
click at [672, 206] on td "发起代付 处理订单 删 除" at bounding box center [679, 218] width 51 height 37
click at [676, 206] on td "发起代付 处理订单 删 除" at bounding box center [679, 218] width 51 height 37
click at [676, 208] on button "处理订单" at bounding box center [676, 213] width 33 height 12
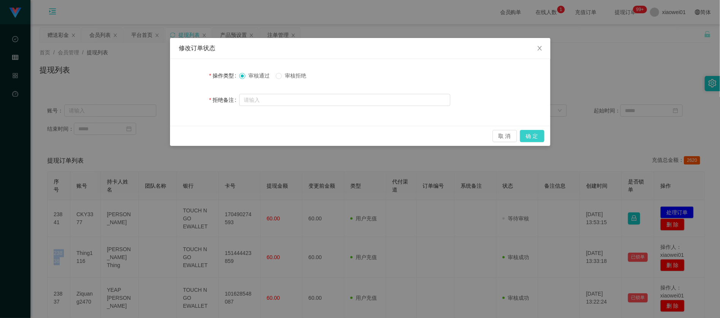
click at [533, 137] on button "确 定" at bounding box center [532, 136] width 24 height 12
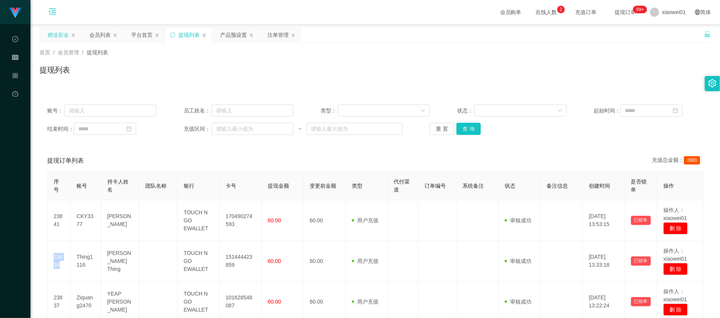
click at [61, 36] on div "赠送彩金" at bounding box center [58, 35] width 21 height 14
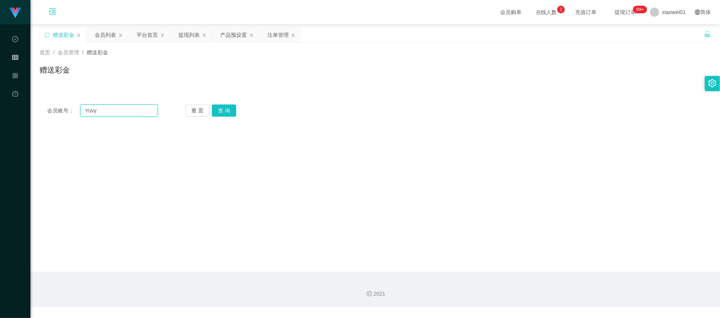
drag, startPoint x: 101, startPoint y: 106, endPoint x: 108, endPoint y: 107, distance: 7.3
click at [101, 106] on input "Yuvy" at bounding box center [118, 111] width 77 height 12
click at [228, 110] on button "查 询" at bounding box center [224, 111] width 24 height 12
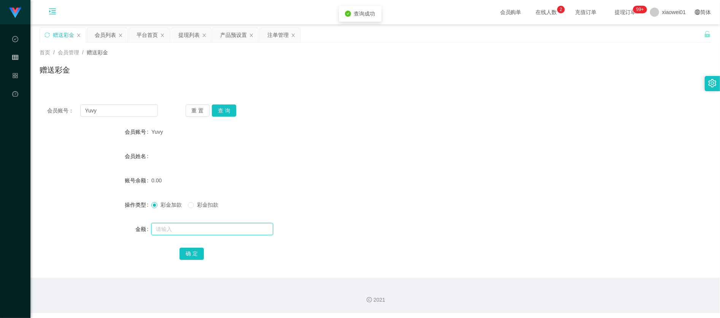
click at [193, 228] on input "text" at bounding box center [212, 229] width 122 height 12
type input "30"
click at [203, 253] on div "确 定" at bounding box center [376, 253] width 392 height 15
click at [199, 254] on button "确 定" at bounding box center [192, 254] width 24 height 12
click at [474, 212] on form "会员账号 Yuvy 会员姓名 账号余额 0.00 操作类型 彩金加款 彩金扣款 金额 确 定" at bounding box center [375, 192] width 671 height 137
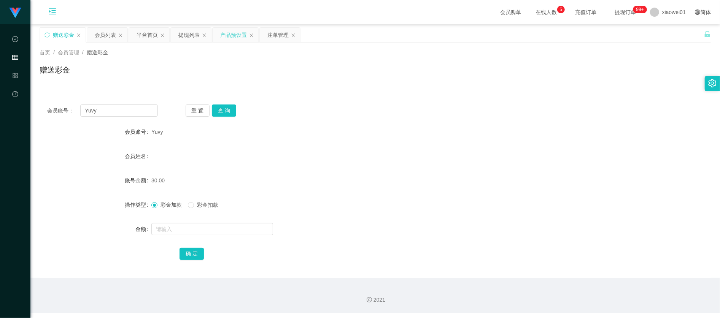
click at [223, 33] on div "产品预设置" at bounding box center [233, 35] width 27 height 14
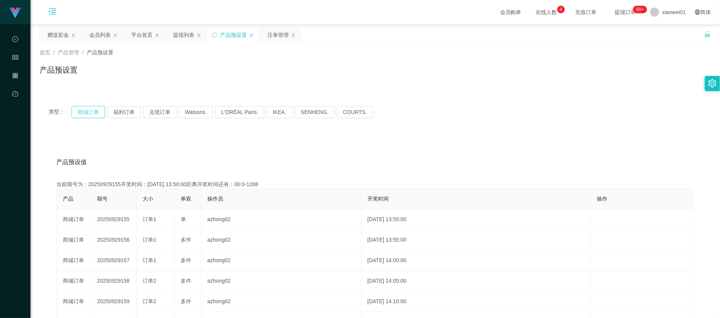
click at [96, 114] on button "商城订单" at bounding box center [88, 112] width 33 height 12
click at [181, 37] on div "提现列表" at bounding box center [183, 35] width 21 height 14
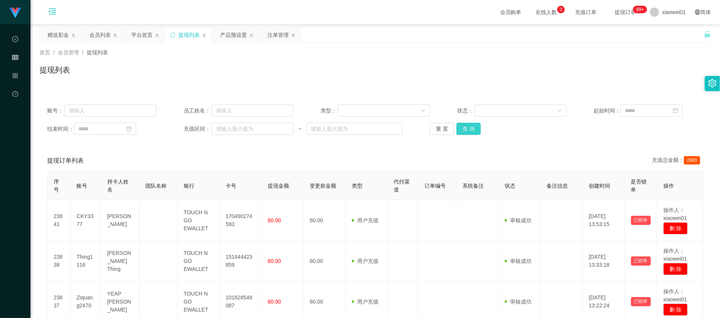
click at [475, 127] on button "查 询" at bounding box center [468, 129] width 24 height 12
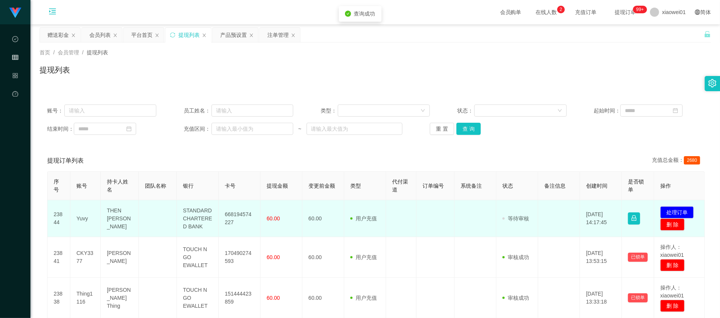
click at [246, 211] on td "668194574227" at bounding box center [240, 218] width 42 height 37
drag, startPoint x: 246, startPoint y: 211, endPoint x: 294, endPoint y: 217, distance: 49.1
click at [246, 211] on td "668194574227" at bounding box center [240, 218] width 42 height 37
copy td "668194574227"
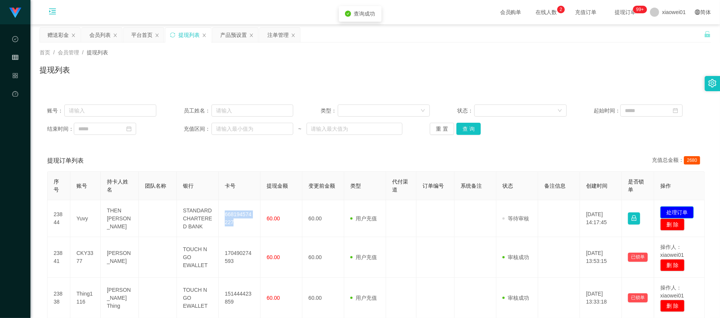
click at [685, 209] on button "处理订单" at bounding box center [676, 213] width 33 height 12
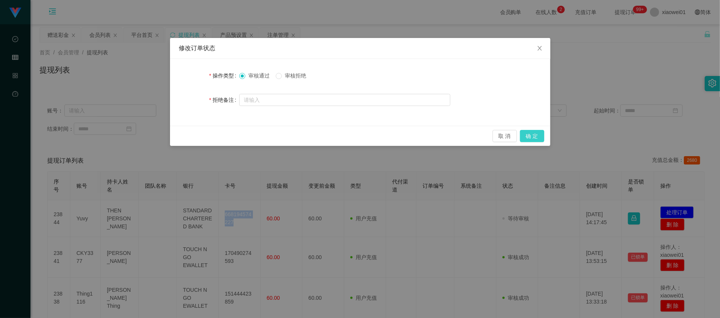
drag, startPoint x: 528, startPoint y: 135, endPoint x: 531, endPoint y: 137, distance: 4.0
click at [528, 134] on button "确 定" at bounding box center [532, 136] width 24 height 12
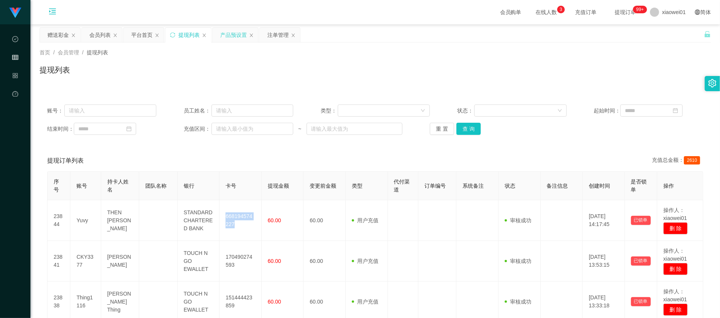
click at [222, 34] on div "产品预设置" at bounding box center [233, 35] width 27 height 14
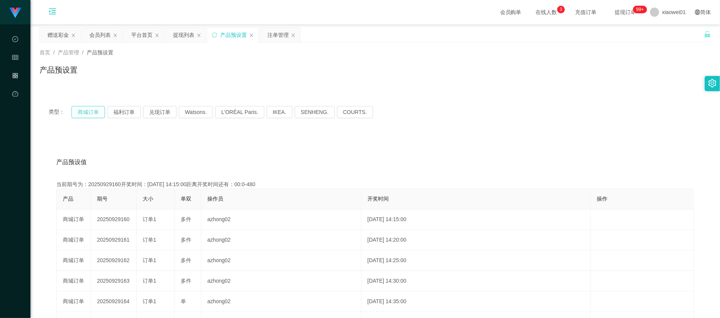
click at [85, 109] on button "商城订单" at bounding box center [88, 112] width 33 height 12
click at [269, 34] on div "注单管理" at bounding box center [277, 35] width 21 height 14
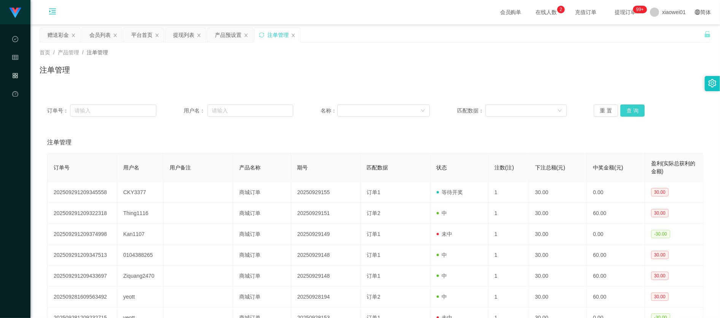
click at [634, 116] on button "查 询" at bounding box center [632, 111] width 24 height 12
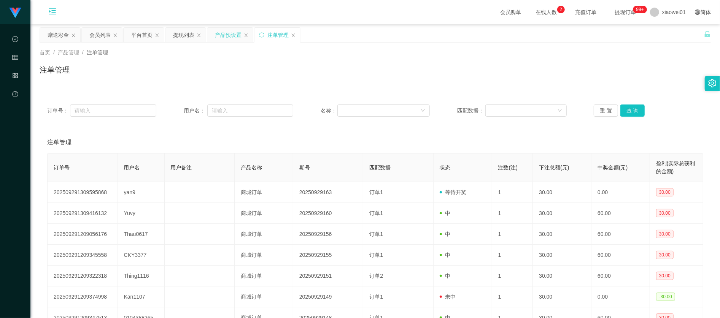
drag, startPoint x: 221, startPoint y: 34, endPoint x: 217, endPoint y: 33, distance: 4.5
click at [221, 34] on div "产品预设置" at bounding box center [228, 35] width 27 height 14
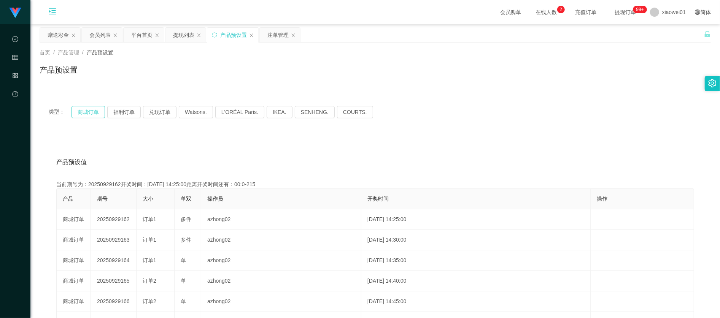
click at [82, 107] on button "商城订单" at bounding box center [88, 112] width 33 height 12
click at [180, 33] on div "提现列表" at bounding box center [183, 35] width 21 height 14
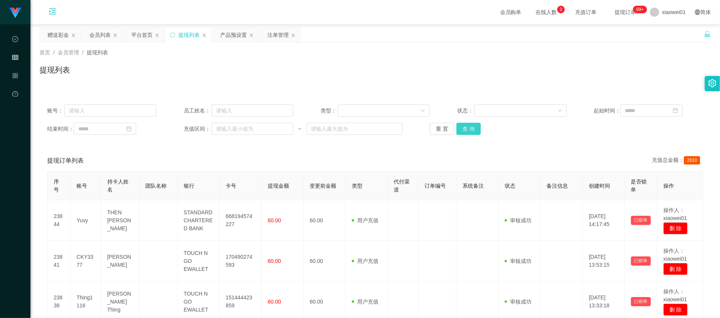
click at [457, 128] on button "查 询" at bounding box center [468, 129] width 24 height 12
click at [460, 128] on button "查 询" at bounding box center [468, 129] width 24 height 12
drag, startPoint x: 481, startPoint y: 122, endPoint x: 477, endPoint y: 125, distance: 5.1
click at [481, 123] on div "重 置 查 询" at bounding box center [484, 129] width 109 height 12
click at [473, 125] on button "查 询" at bounding box center [468, 129] width 24 height 12
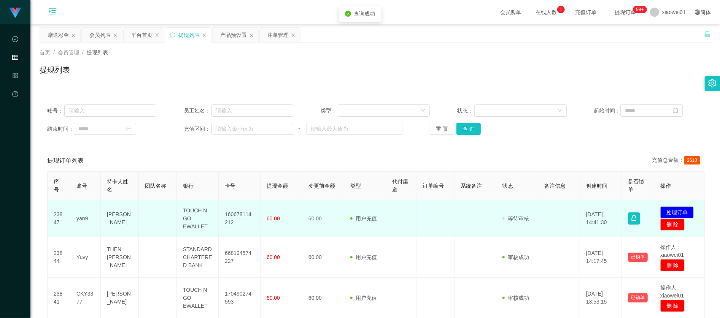
click at [241, 211] on td "160678114212" at bounding box center [240, 218] width 42 height 37
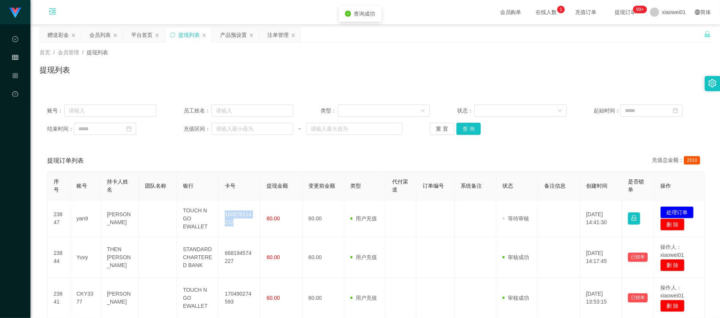
copy td "160678114212"
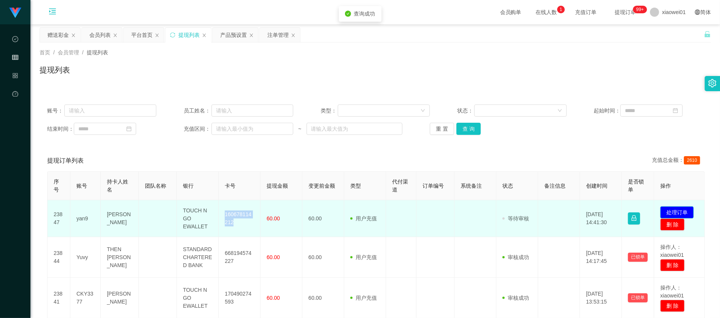
click at [676, 207] on button "处理订单" at bounding box center [676, 213] width 33 height 12
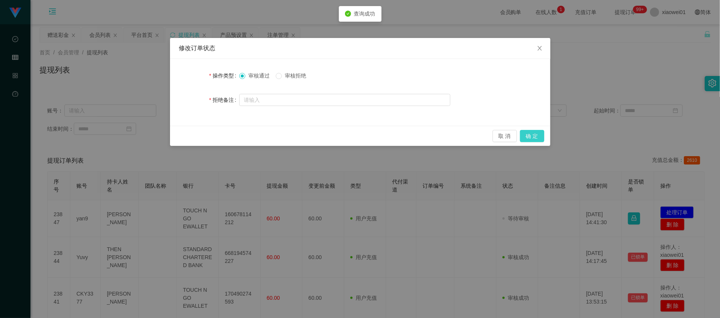
click at [528, 130] on div "取 消 确 定" at bounding box center [360, 136] width 380 height 20
click at [529, 132] on button "确 定" at bounding box center [532, 136] width 24 height 12
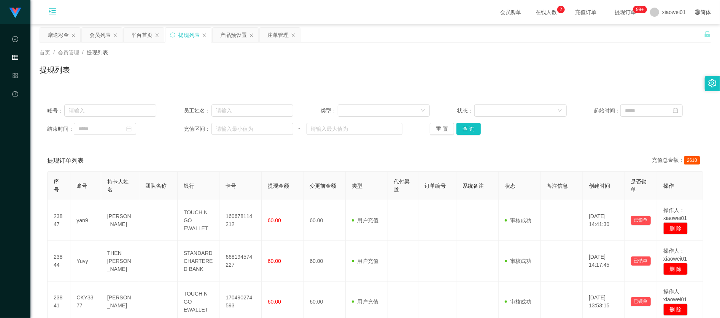
click at [280, 21] on div "会员购单 在线人数 0 1 2 3 4 5 6 7 8 9 0 1 2 3 4 5 6 7 8 9 0 1 2 3 4 5 6 7 8 9 充值订单 提现订单…" at bounding box center [375, 12] width 690 height 25
click at [275, 37] on div "注单管理" at bounding box center [277, 35] width 21 height 14
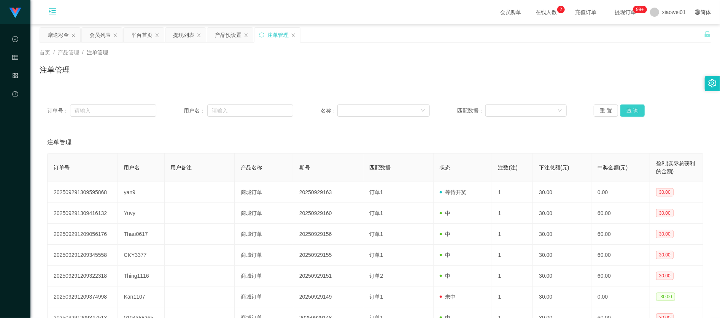
click at [623, 113] on button "查 询" at bounding box center [632, 111] width 24 height 12
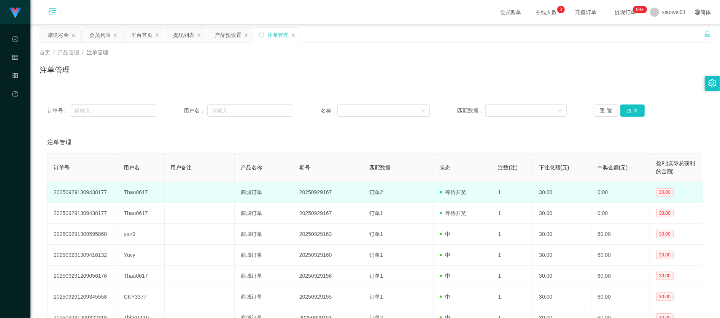
click at [128, 194] on td "Thau0617" at bounding box center [141, 192] width 47 height 21
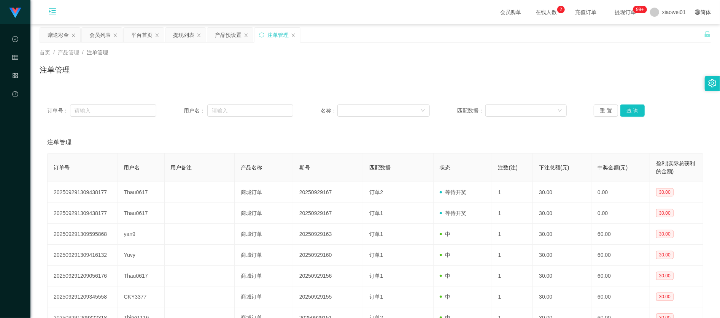
click at [290, 88] on div "订单号： 用户名： 名称： 匹配数据： 重 置 查 询 注单管理 订单号 用户名 用户备注 产品名称 期号 匹配数据 状态 注数(注) 下注总额(元) 中奖金…" at bounding box center [375, 252] width 671 height 328
click at [70, 34] on div "赠送彩金" at bounding box center [60, 35] width 40 height 14
click at [51, 34] on div "赠送彩金" at bounding box center [58, 35] width 21 height 14
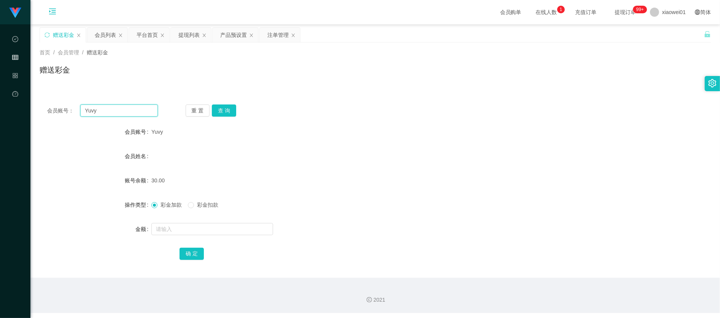
drag, startPoint x: 141, startPoint y: 113, endPoint x: -45, endPoint y: 102, distance: 185.9
click at [0, 102] on html "代理端 数据中心 会员管理 产品管理 平台首页 保存配置 重置配置 整体风格设置 主题色 导航设置 内容区域宽度 定宽 固定Header 固定侧边栏 其他设置…" at bounding box center [360, 159] width 720 height 318
paste input "thau0617"
type input "thau0617"
click at [225, 114] on button "查 询" at bounding box center [224, 111] width 24 height 12
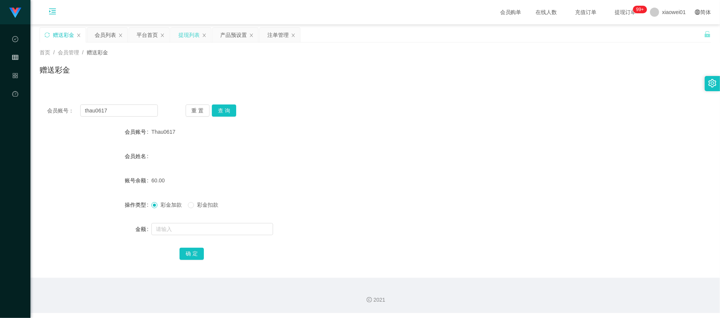
drag, startPoint x: 198, startPoint y: 33, endPoint x: 192, endPoint y: 33, distance: 6.5
click at [198, 33] on div "提现列表" at bounding box center [188, 35] width 21 height 14
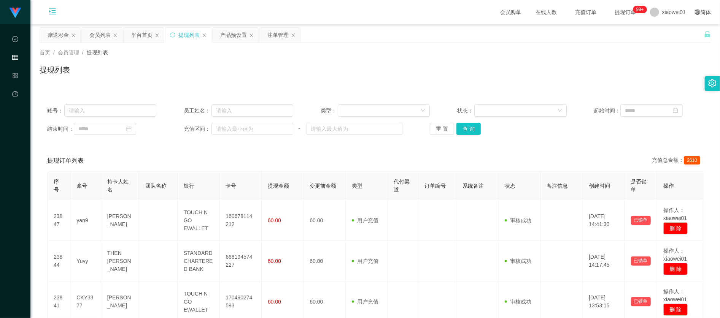
click at [479, 125] on div "重 置 查 询" at bounding box center [484, 129] width 109 height 12
drag, startPoint x: 472, startPoint y: 135, endPoint x: 472, endPoint y: 131, distance: 4.2
click at [472, 135] on div "账号： 员工姓名： 类型： 状态： 起始时间： 结束时间： 充值区间： ~ 重 置 查 询" at bounding box center [375, 120] width 671 height 46
click at [472, 130] on button "查 询" at bounding box center [468, 129] width 24 height 12
click at [459, 127] on button "查 询" at bounding box center [468, 129] width 24 height 12
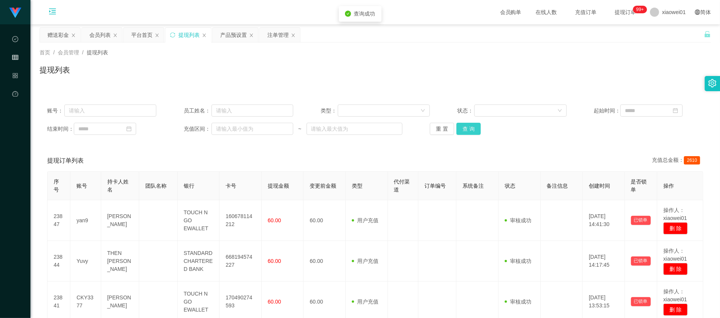
click at [460, 127] on button "查 询" at bounding box center [468, 129] width 24 height 12
click at [469, 127] on button "查 询" at bounding box center [468, 129] width 24 height 12
